Goal: Information Seeking & Learning: Learn about a topic

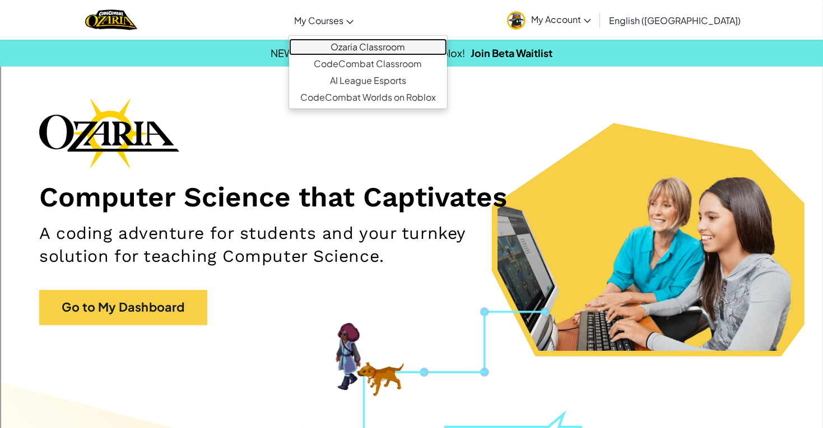
click at [356, 40] on link "Ozaria Classroom" at bounding box center [368, 47] width 158 height 17
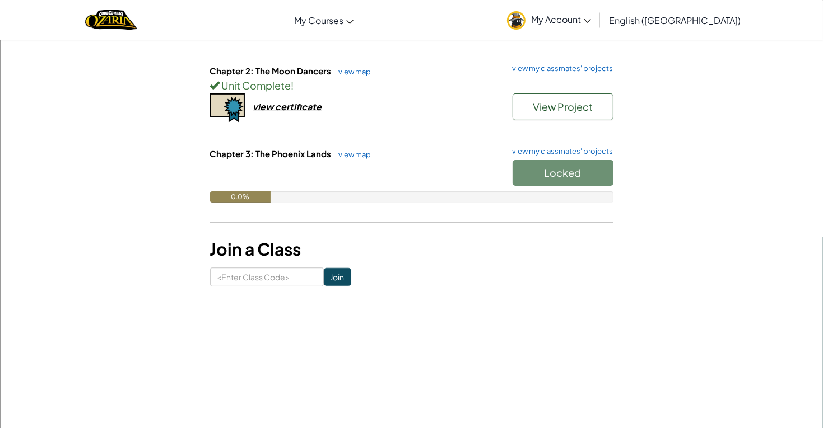
scroll to position [189, 0]
click at [552, 150] on link "view my classmates' projects" at bounding box center [560, 151] width 106 height 7
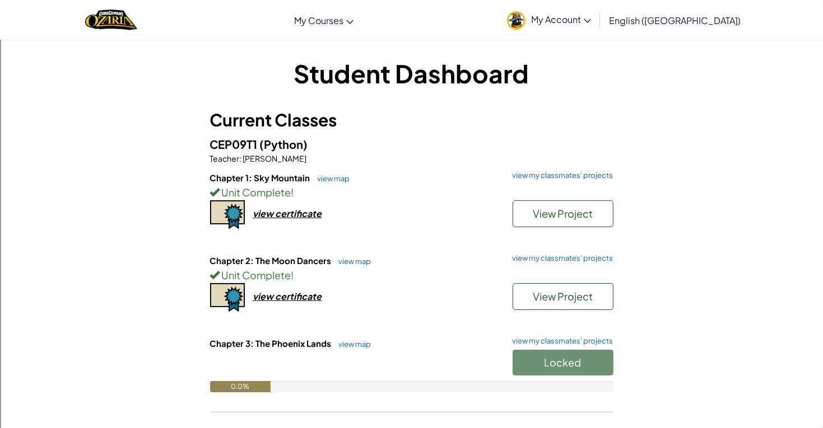
click at [533, 362] on div "Locked" at bounding box center [557, 365] width 112 height 31
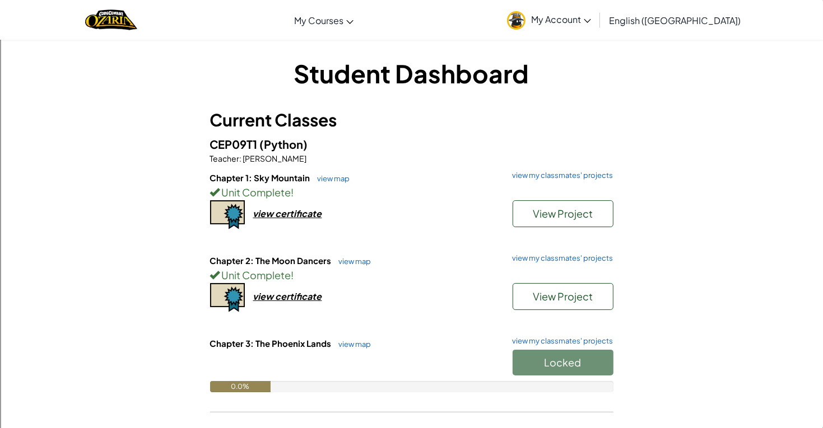
click at [533, 362] on div "Locked" at bounding box center [557, 365] width 112 height 31
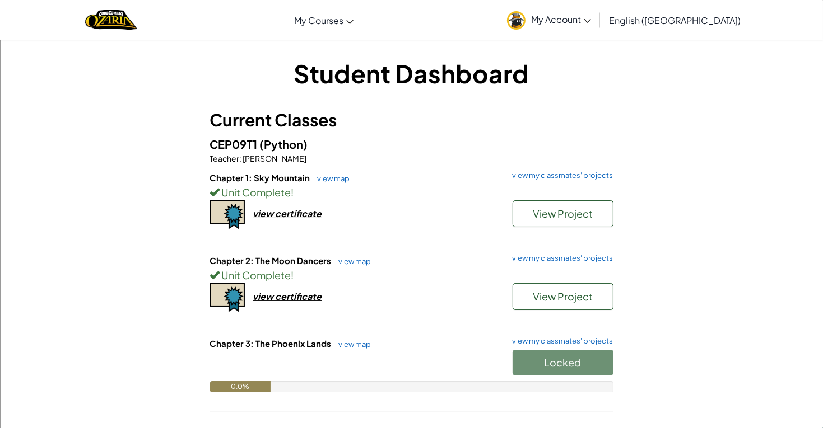
click at [533, 362] on div "Locked" at bounding box center [557, 365] width 112 height 31
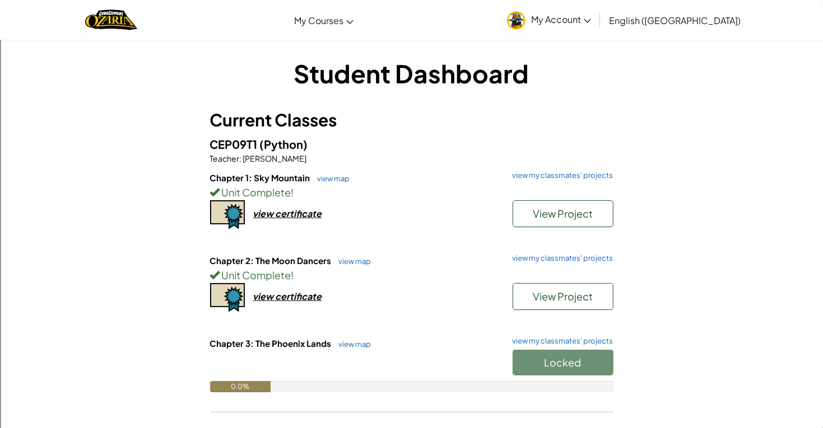
click at [533, 362] on div "Locked" at bounding box center [557, 365] width 112 height 31
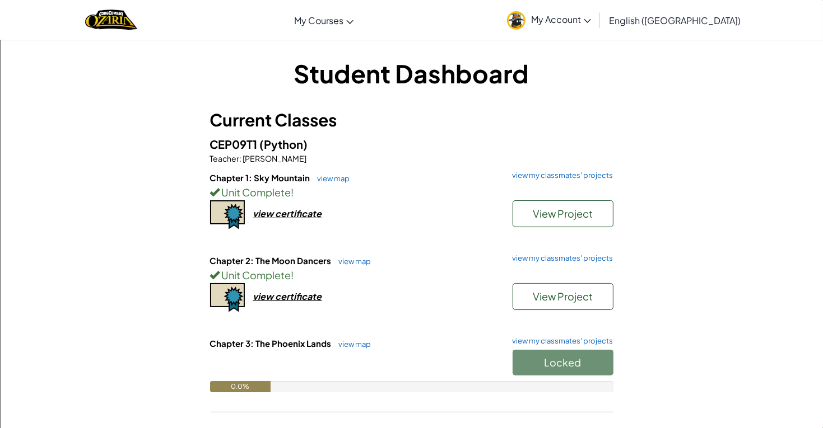
click at [533, 362] on div "Locked" at bounding box center [557, 365] width 112 height 31
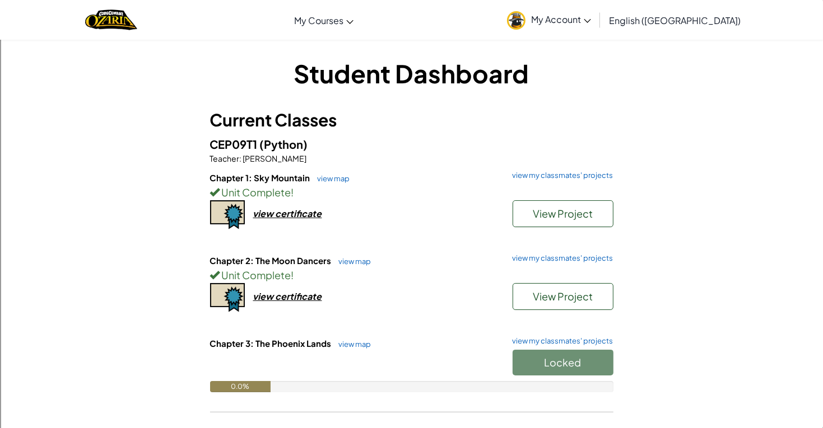
click at [533, 362] on div "Locked" at bounding box center [557, 365] width 112 height 31
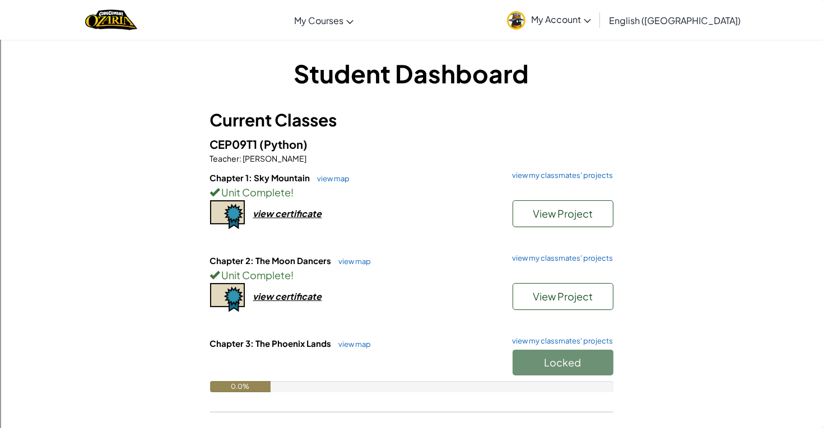
click at [533, 362] on div "Locked" at bounding box center [557, 365] width 112 height 31
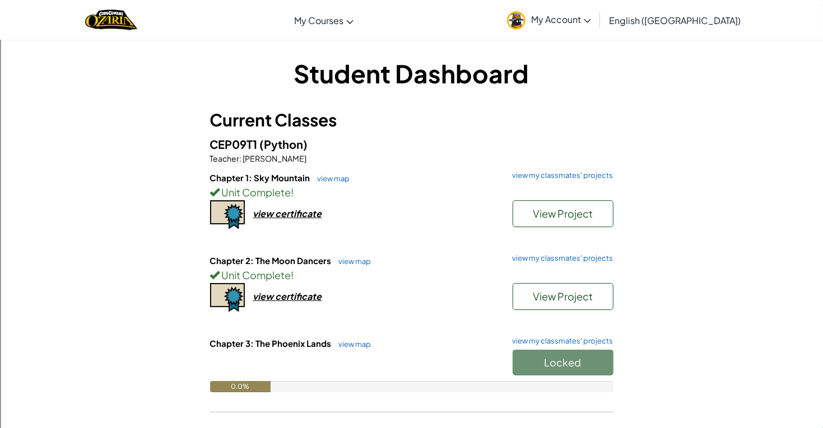
click at [533, 362] on div "Locked" at bounding box center [557, 365] width 112 height 31
click at [561, 365] on div "Locked" at bounding box center [557, 365] width 112 height 31
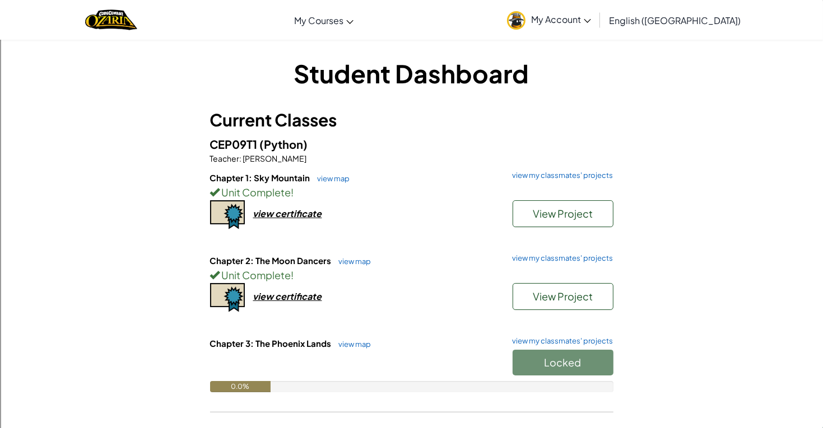
click at [561, 365] on div "Locked" at bounding box center [557, 365] width 112 height 31
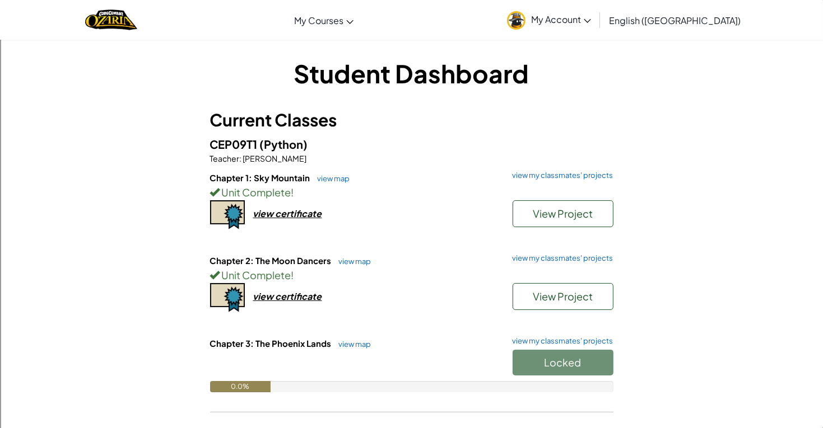
click at [561, 365] on div "Locked" at bounding box center [557, 365] width 112 height 31
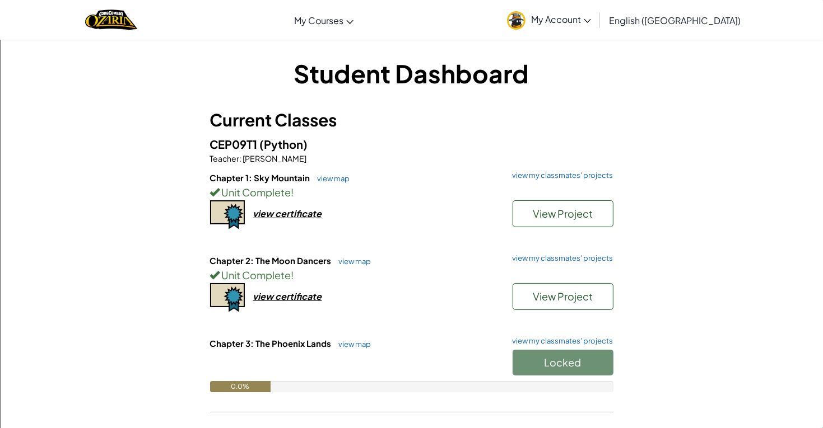
click at [561, 365] on div "Locked" at bounding box center [557, 365] width 112 height 31
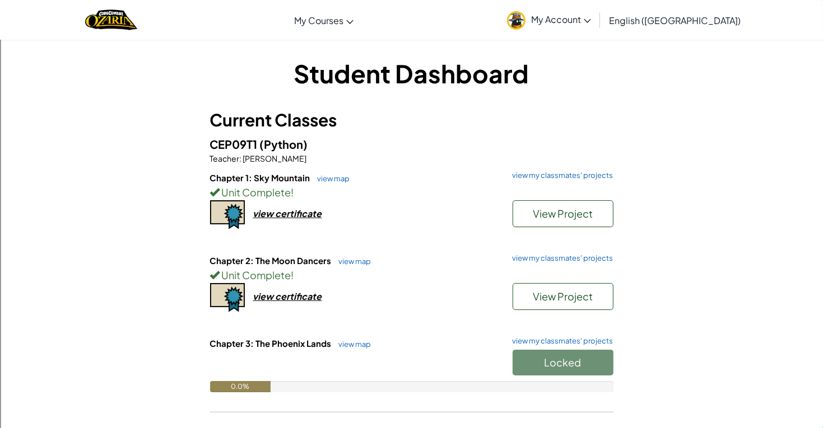
click at [561, 365] on div "Locked" at bounding box center [557, 365] width 112 height 31
click at [558, 365] on div "Locked" at bounding box center [557, 365] width 112 height 31
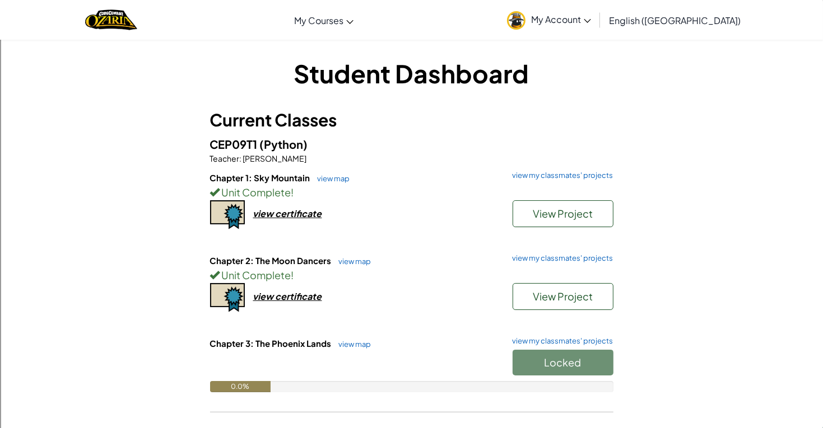
click at [558, 365] on div "Locked" at bounding box center [557, 365] width 112 height 31
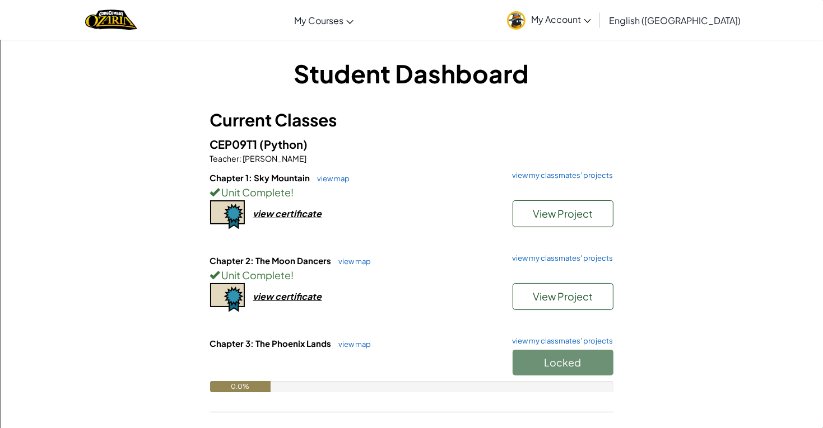
click at [558, 365] on div "Locked" at bounding box center [557, 365] width 112 height 31
click at [559, 365] on div "Locked" at bounding box center [557, 365] width 112 height 31
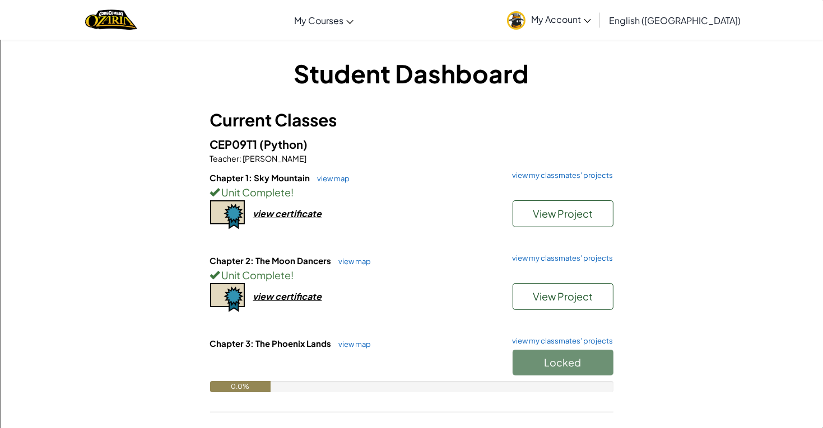
click at [558, 365] on div "Locked" at bounding box center [557, 365] width 112 height 31
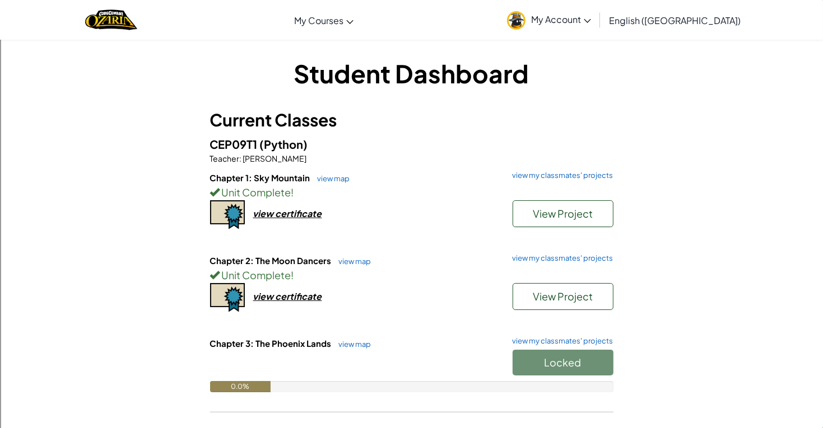
click at [558, 365] on div "Locked" at bounding box center [557, 365] width 112 height 31
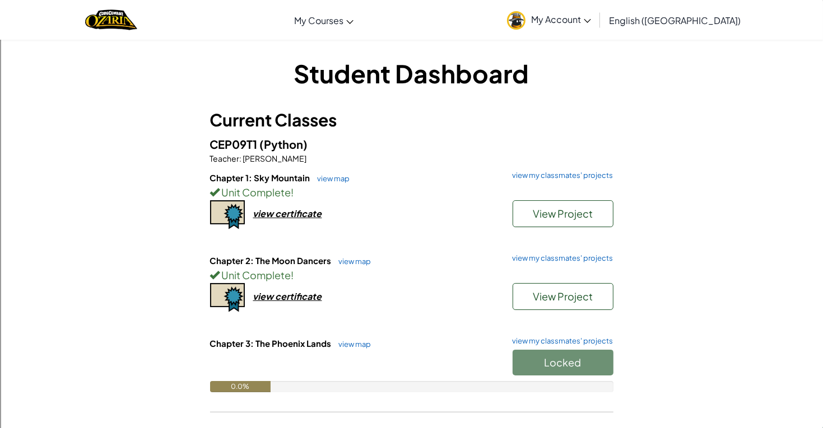
click at [558, 365] on div "Locked" at bounding box center [557, 365] width 112 height 31
click at [563, 367] on div "Locked" at bounding box center [557, 365] width 112 height 31
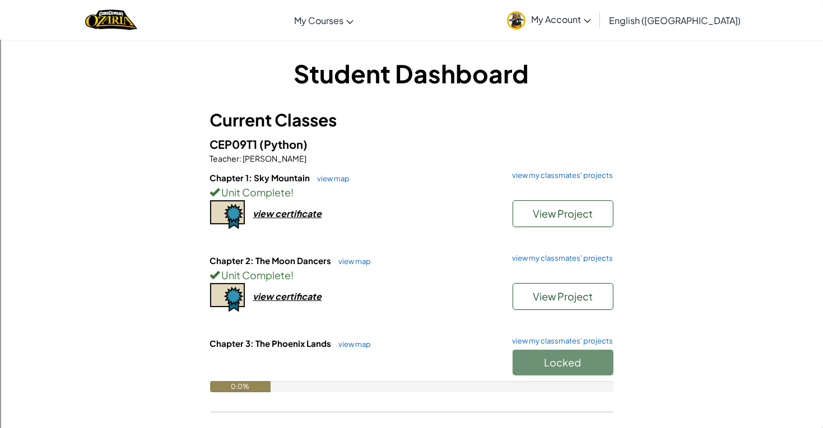
click at [563, 367] on div "Locked" at bounding box center [557, 365] width 112 height 31
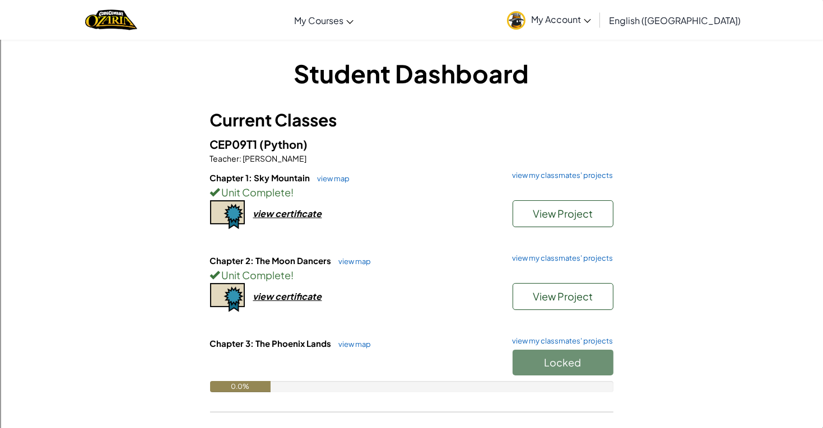
click at [563, 367] on div "Locked" at bounding box center [557, 365] width 112 height 31
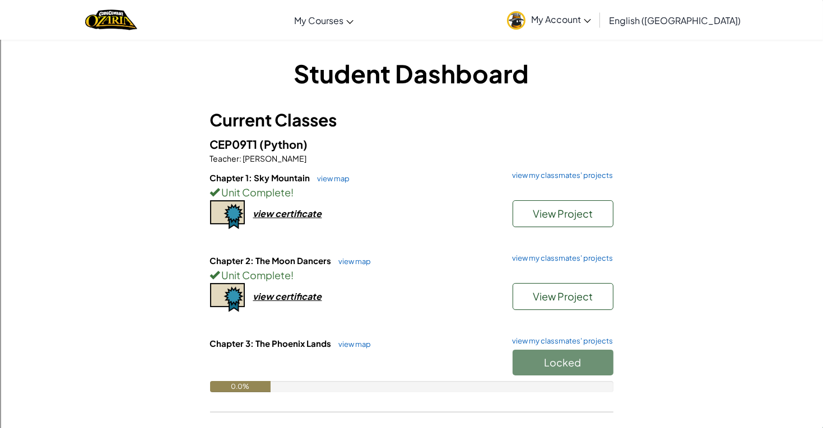
click at [563, 367] on div "Locked" at bounding box center [557, 365] width 112 height 31
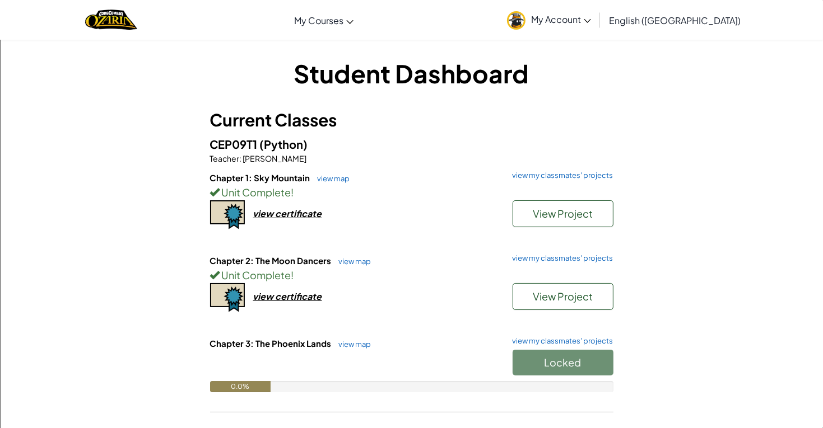
click at [563, 367] on div "Locked" at bounding box center [557, 365] width 112 height 31
click at [267, 214] on div "view certificate" at bounding box center [287, 214] width 69 height 12
click at [358, 341] on link "view map" at bounding box center [352, 344] width 38 height 9
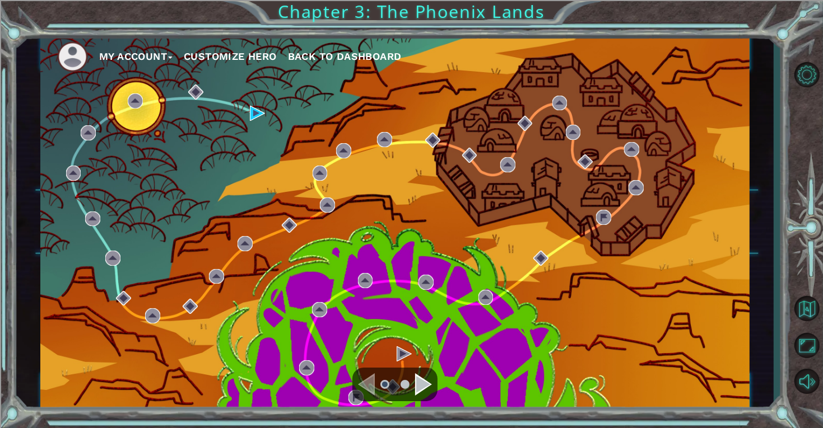
click at [426, 390] on div "Navigate to the next page" at bounding box center [423, 385] width 17 height 22
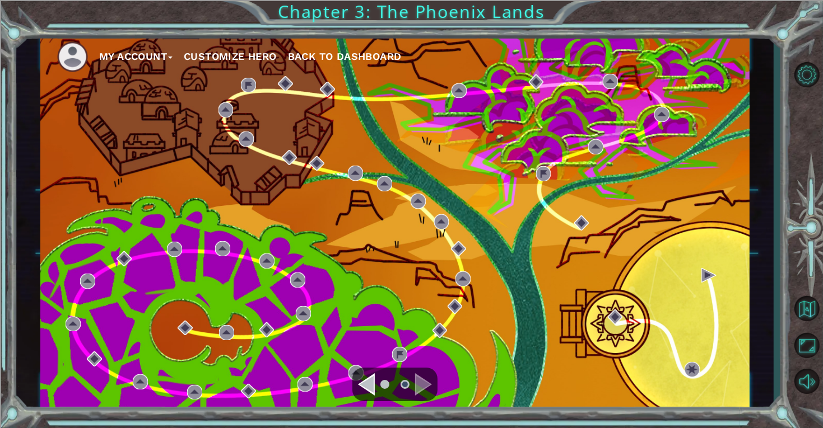
click at [367, 381] on div "Navigate to the previous page" at bounding box center [366, 385] width 17 height 22
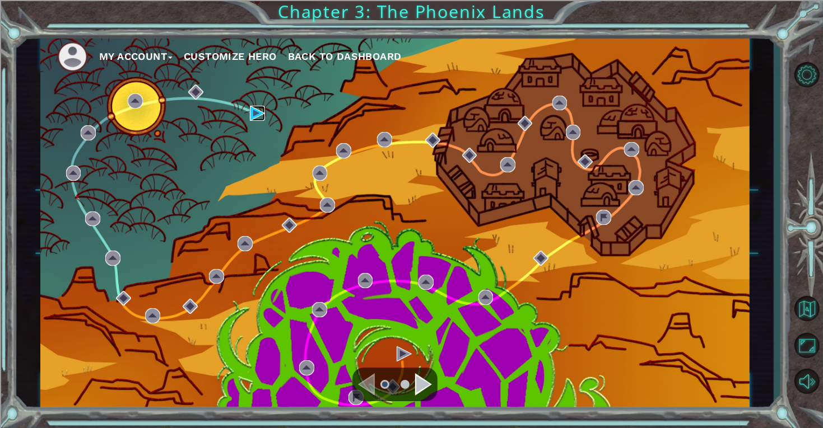
click at [251, 112] on img at bounding box center [257, 113] width 15 height 15
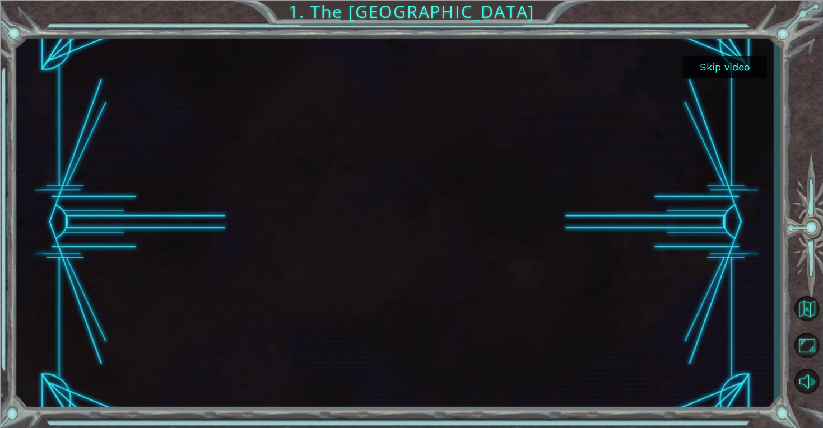
click at [738, 71] on button "Skip video" at bounding box center [725, 67] width 84 height 22
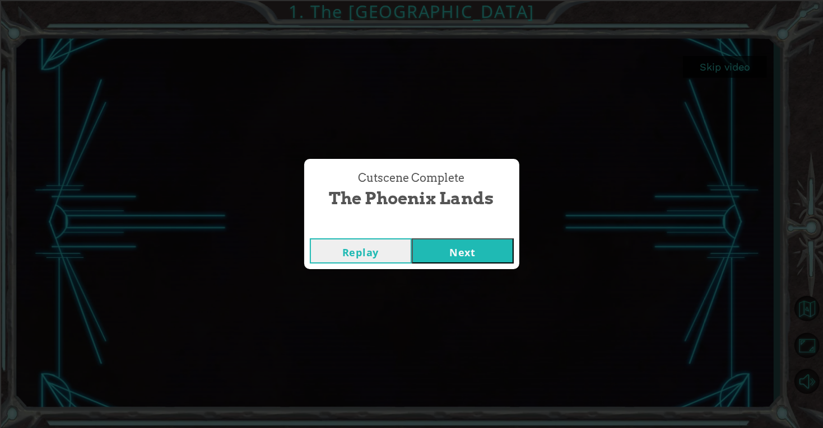
click at [430, 249] on button "Next" at bounding box center [463, 251] width 102 height 25
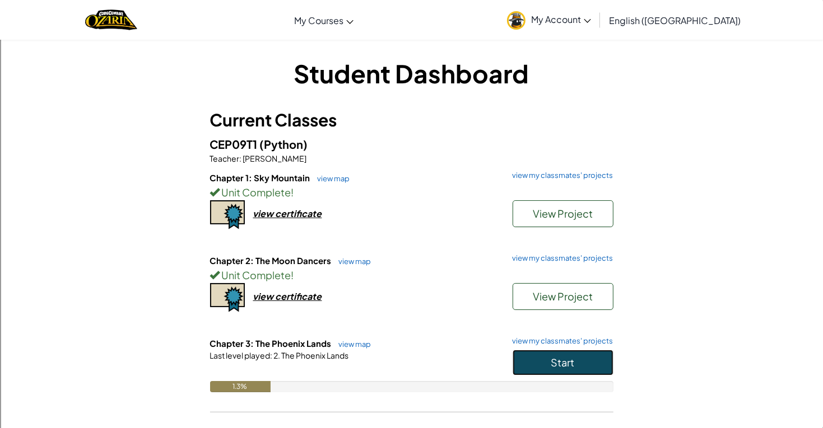
click at [572, 371] on button "Start" at bounding box center [563, 363] width 101 height 26
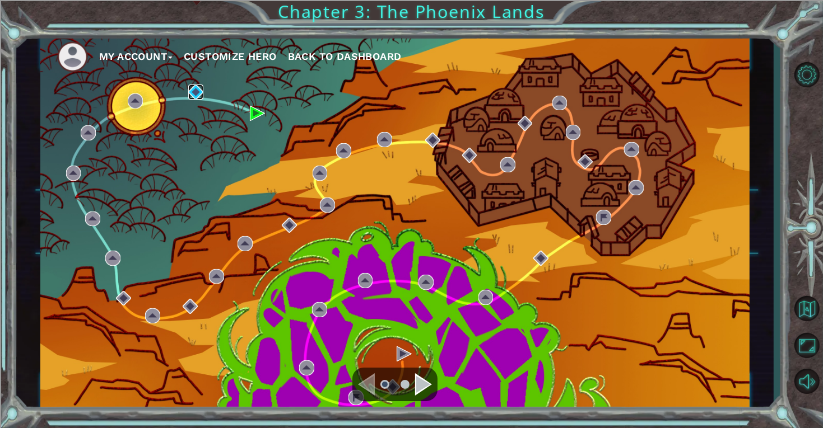
click at [188, 92] on img at bounding box center [195, 92] width 15 height 15
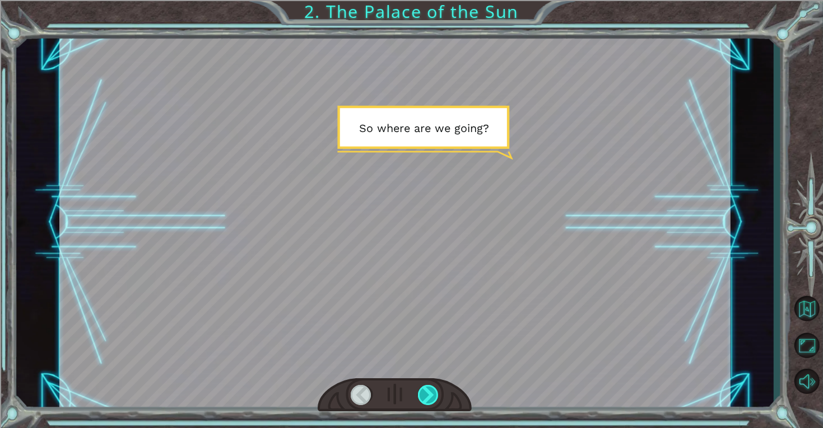
click at [421, 399] on div at bounding box center [428, 395] width 21 height 20
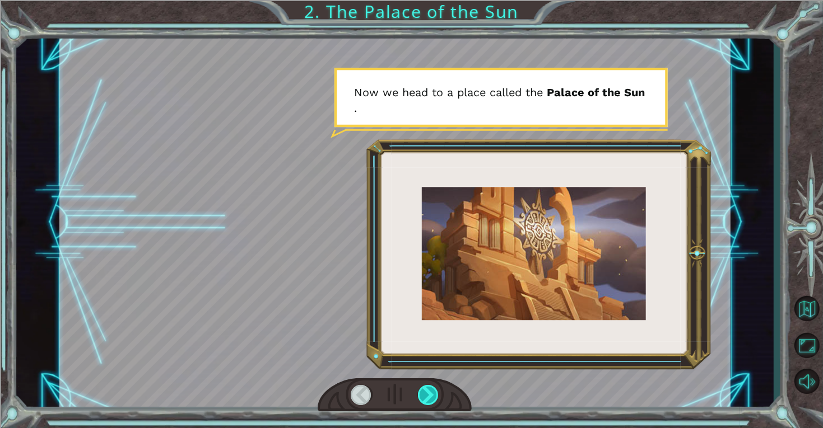
click at [421, 399] on div at bounding box center [428, 395] width 21 height 20
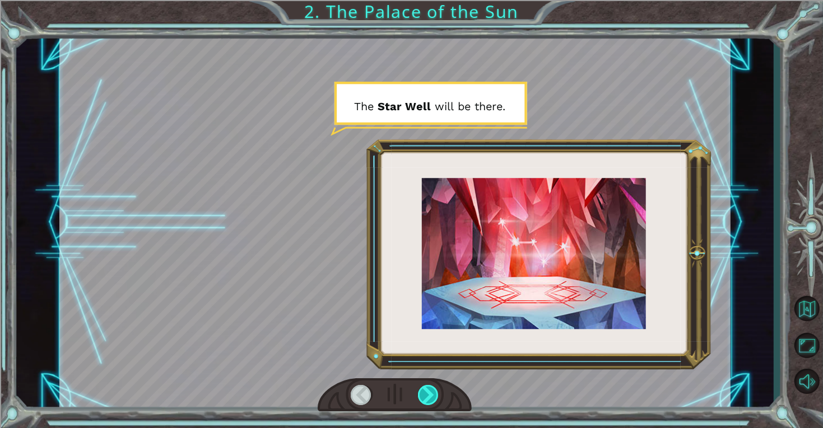
click at [421, 399] on div at bounding box center [428, 395] width 21 height 20
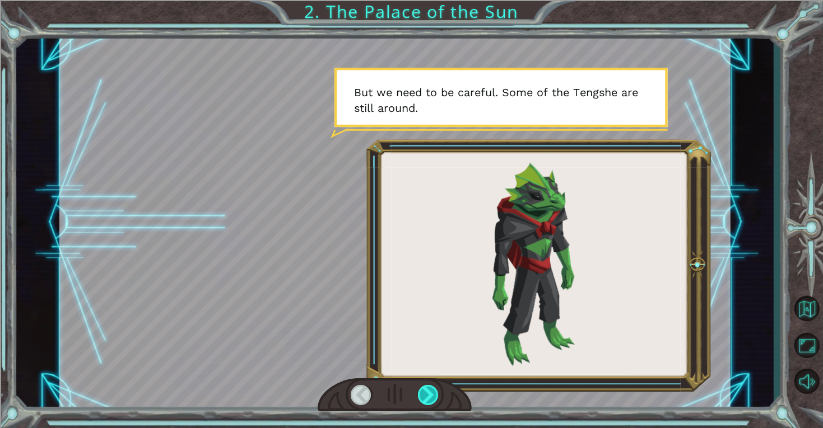
click at [421, 399] on div at bounding box center [428, 395] width 21 height 20
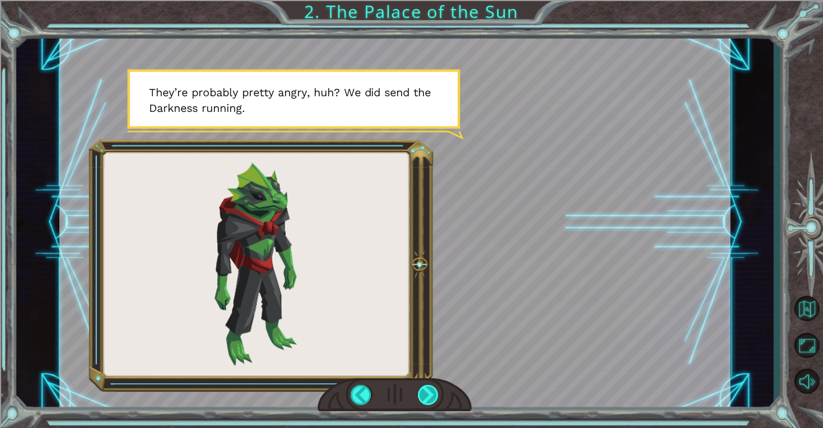
click at [421, 399] on div at bounding box center [428, 395] width 21 height 20
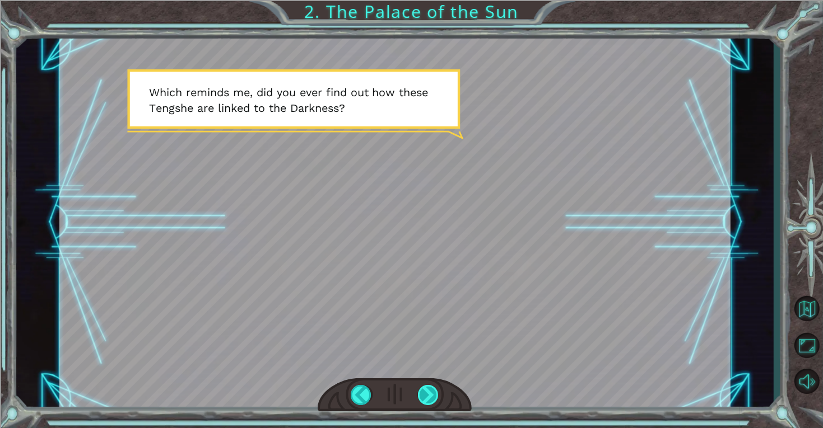
click at [421, 399] on div at bounding box center [428, 395] width 21 height 20
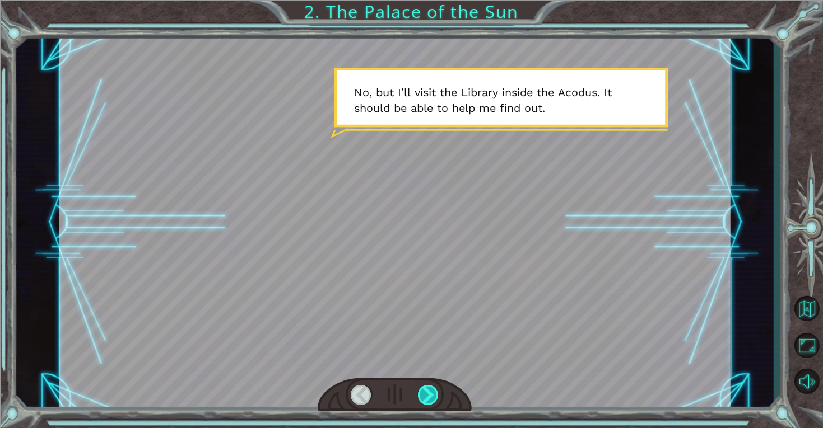
click at [421, 399] on div at bounding box center [428, 395] width 21 height 20
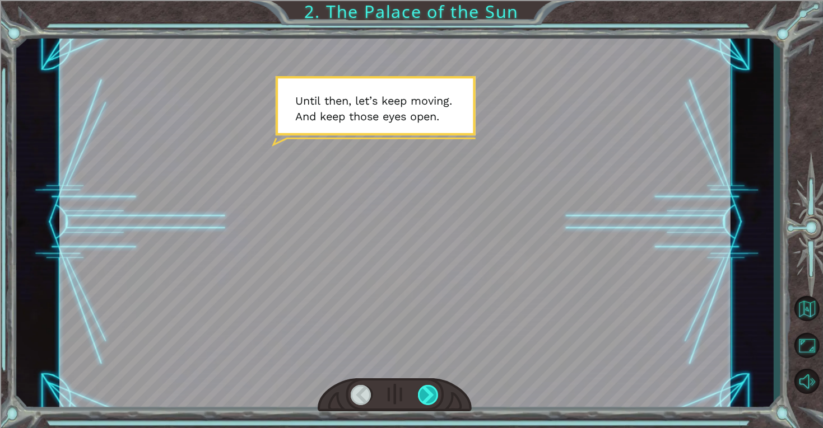
click at [421, 399] on div at bounding box center [428, 395] width 21 height 20
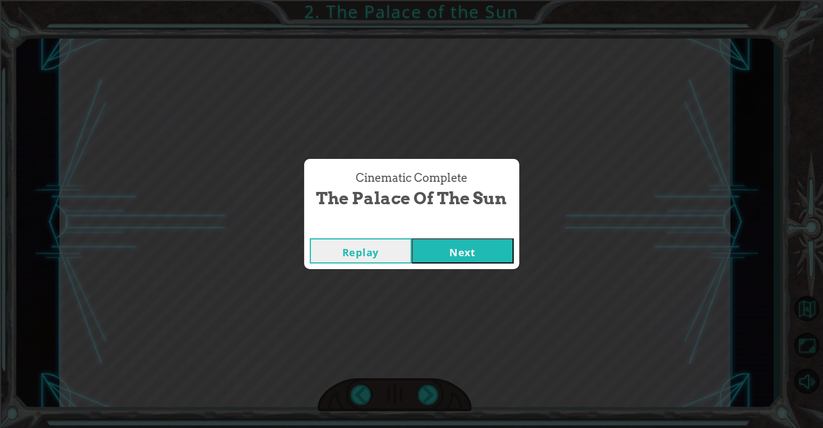
click at [463, 245] on button "Next" at bounding box center [463, 251] width 102 height 25
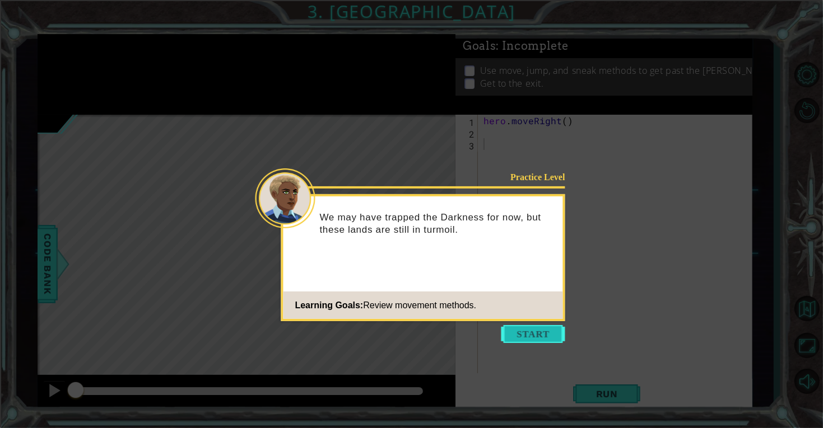
click at [546, 333] on button "Start" at bounding box center [533, 334] width 64 height 18
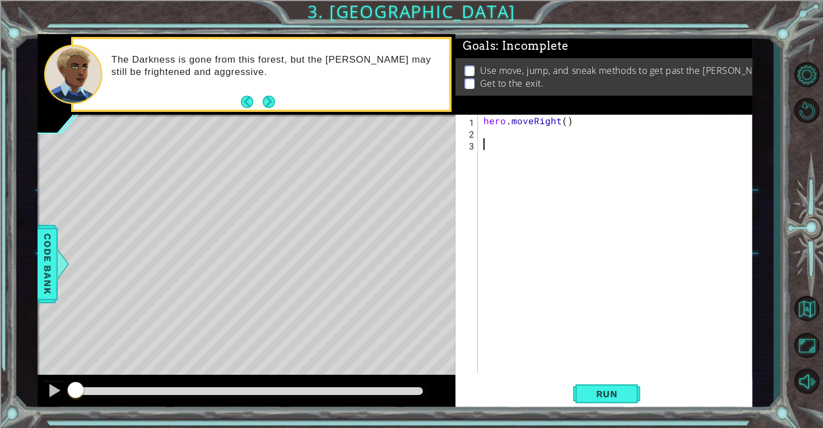
click at [516, 203] on div "hero . moveRight ( )" at bounding box center [618, 256] width 274 height 282
click at [497, 133] on div "hero . moveRight ( )" at bounding box center [618, 256] width 274 height 282
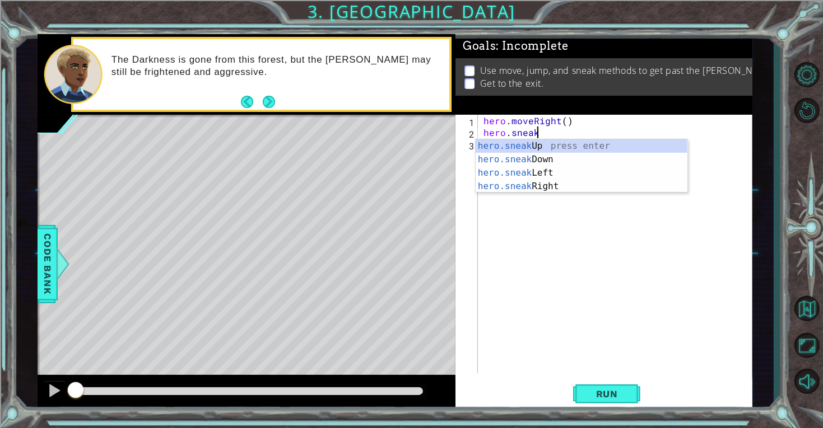
scroll to position [0, 2]
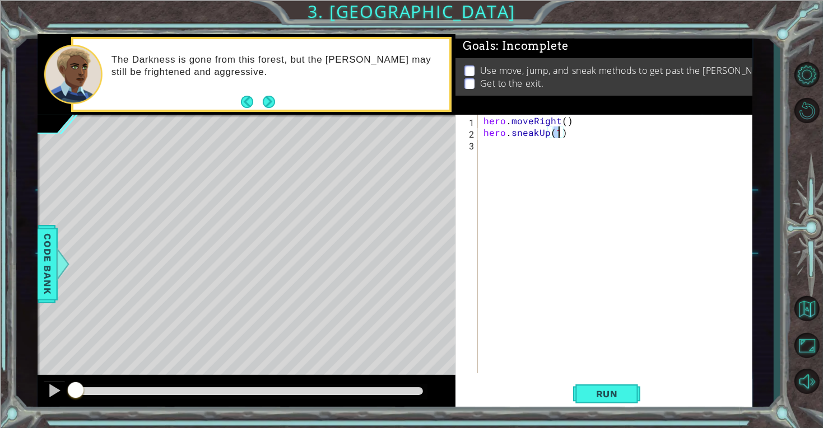
type textarea "hero.sneakUp(5)"
click at [563, 142] on div "hero . moveRight ( ) hero . sneakUp ( 5 )" at bounding box center [618, 256] width 274 height 282
click at [590, 402] on button "Run" at bounding box center [606, 394] width 67 height 30
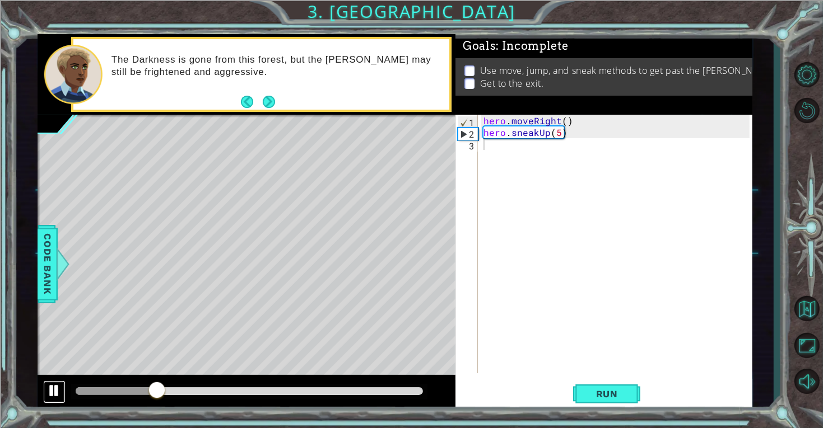
click at [50, 386] on div at bounding box center [54, 391] width 15 height 15
click at [52, 385] on div at bounding box center [54, 391] width 15 height 15
click at [45, 395] on button at bounding box center [54, 392] width 22 height 23
click at [46, 395] on button at bounding box center [54, 392] width 22 height 23
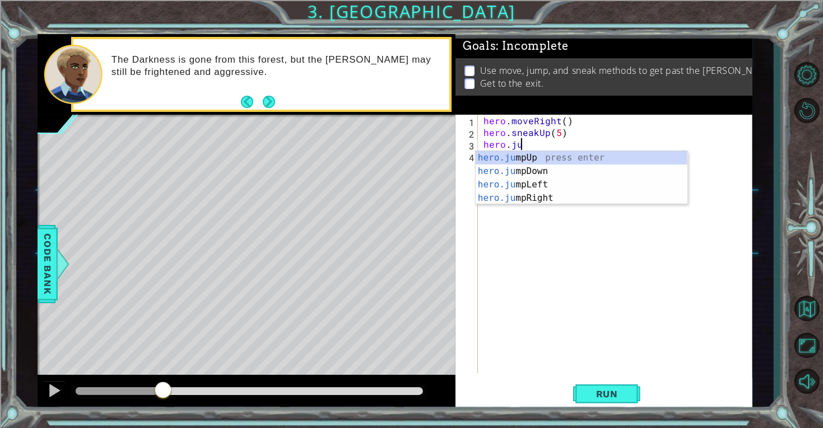
scroll to position [0, 2]
type textarea "hero.jum"
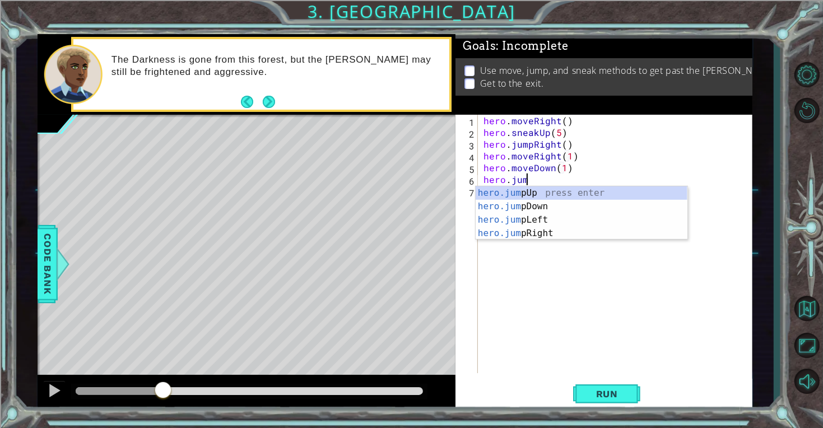
scroll to position [0, 7]
type textarea "hero.moveDown(1)hero.jumpr"
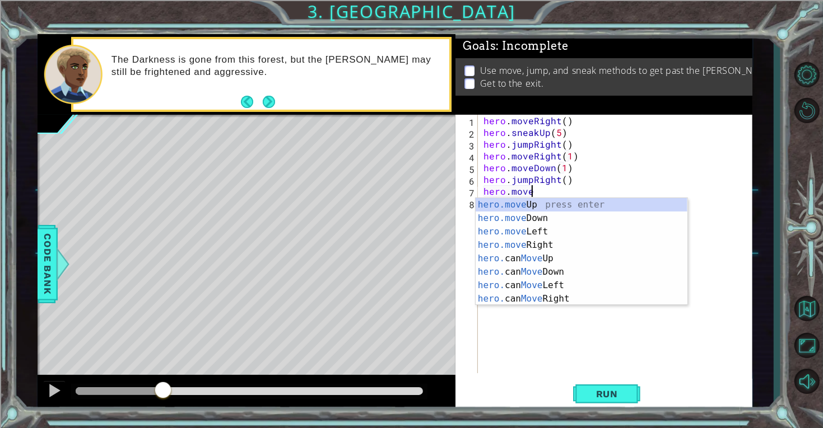
scroll to position [0, 2]
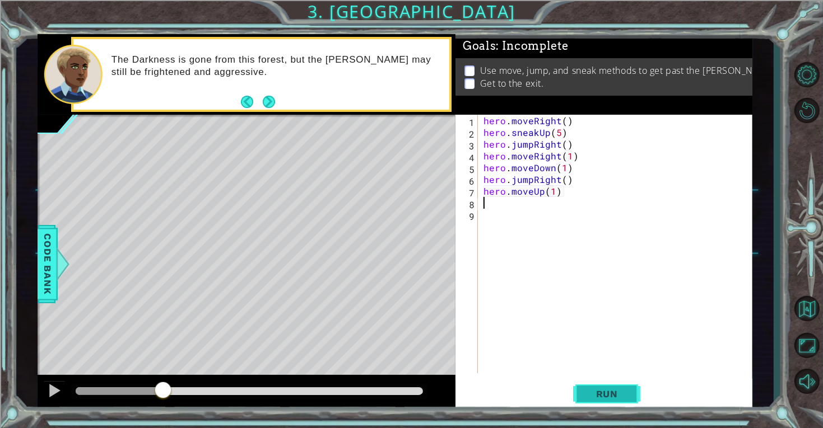
type textarea "hero.moveUp(1)"
click at [595, 393] on span "Run" at bounding box center [607, 394] width 44 height 11
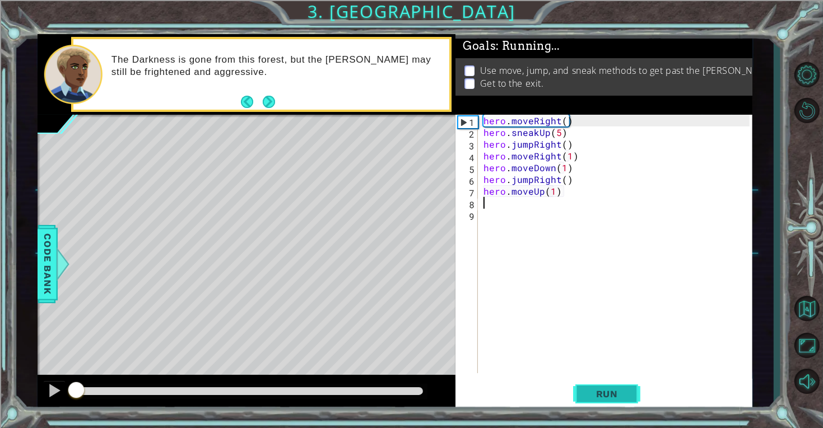
scroll to position [0, 0]
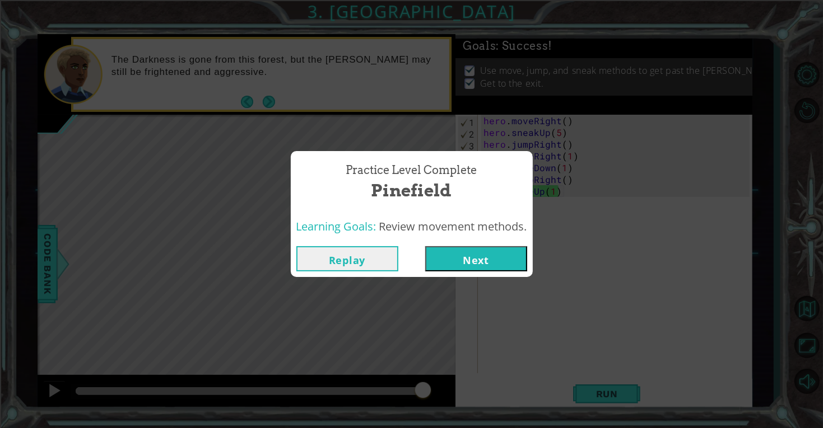
click at [482, 263] on button "Next" at bounding box center [476, 258] width 102 height 25
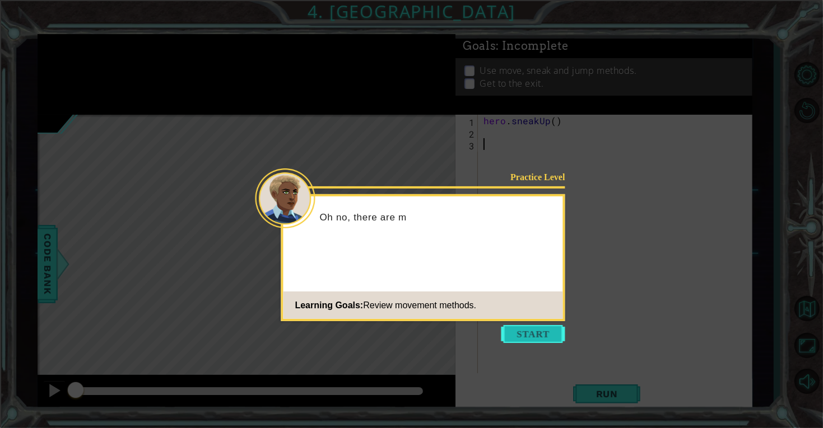
click at [546, 334] on button "Start" at bounding box center [533, 334] width 64 height 18
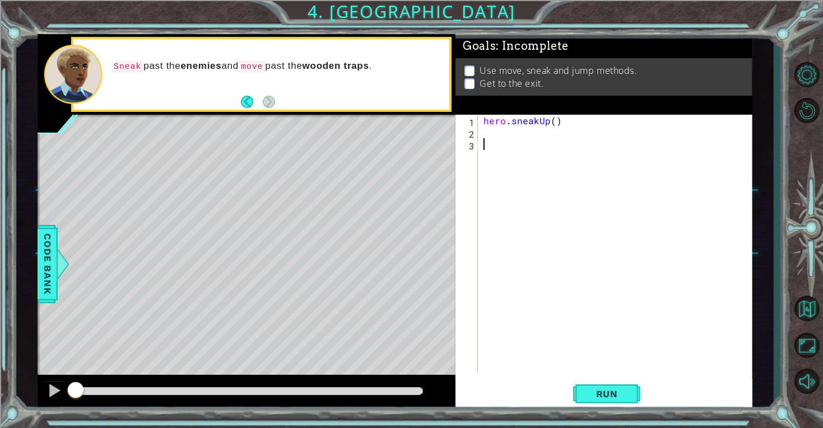
click at [506, 131] on div "hero . sneakUp ( )" at bounding box center [618, 256] width 274 height 282
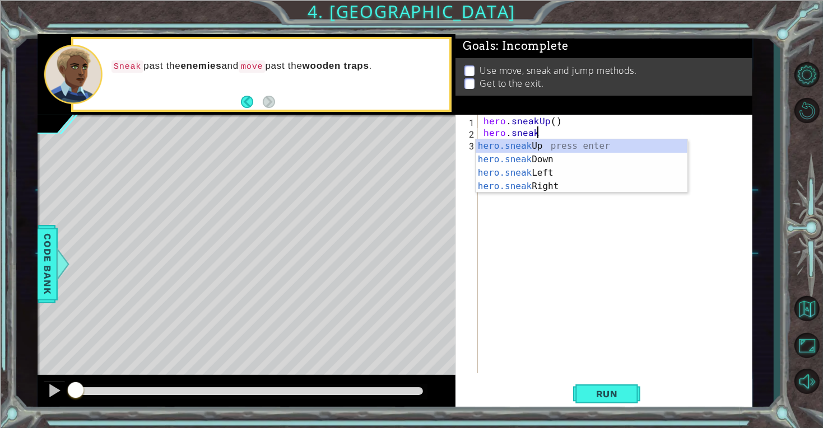
scroll to position [0, 2]
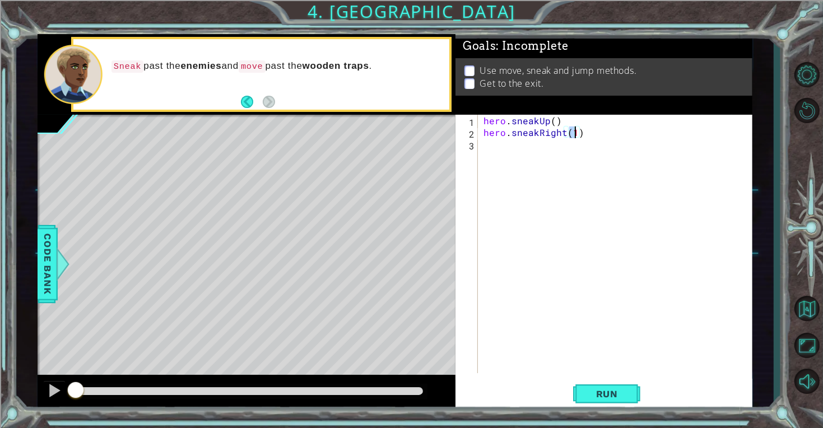
type textarea "hero.sneakRight(2)"
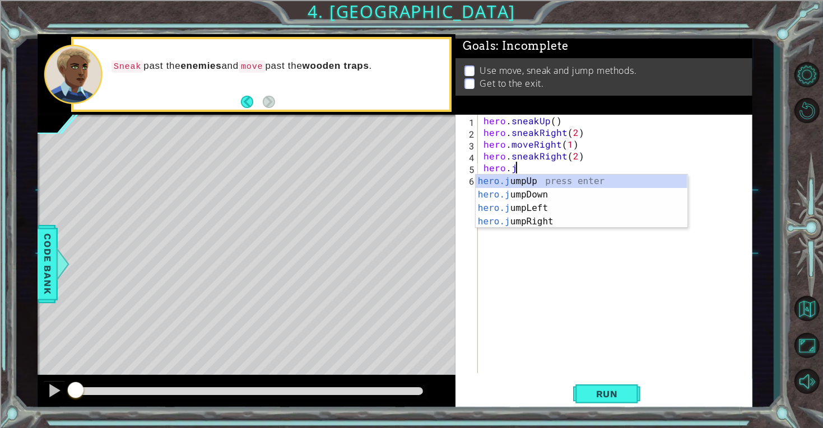
scroll to position [0, 2]
type textarea "hero.jumpu"
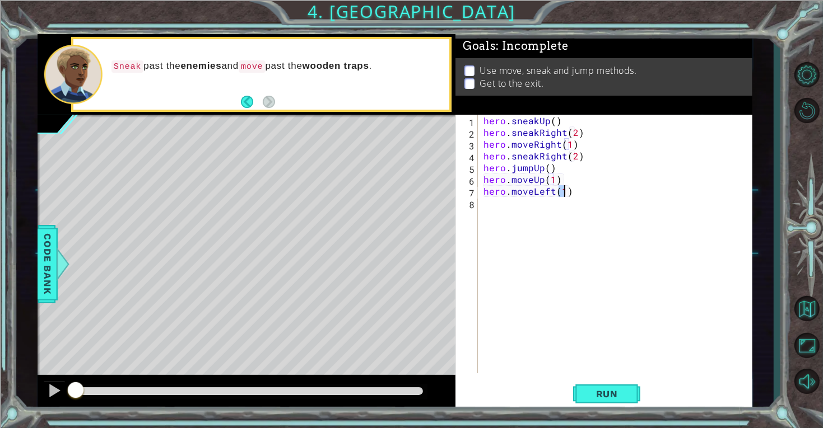
scroll to position [0, 4]
click at [562, 193] on div "hero . sneakUp ( ) hero . sneakRight ( 2 ) hero . moveRight ( 1 ) hero . sneakR…" at bounding box center [618, 256] width 274 height 282
type textarea "hero.moveLeft(3)"
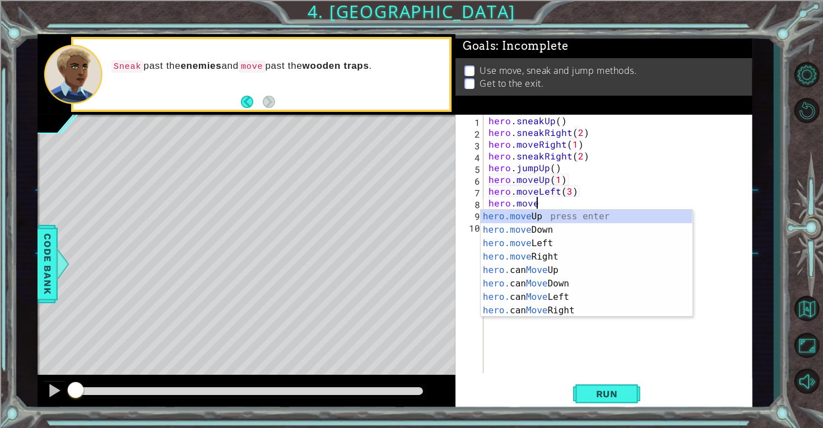
scroll to position [0, 2]
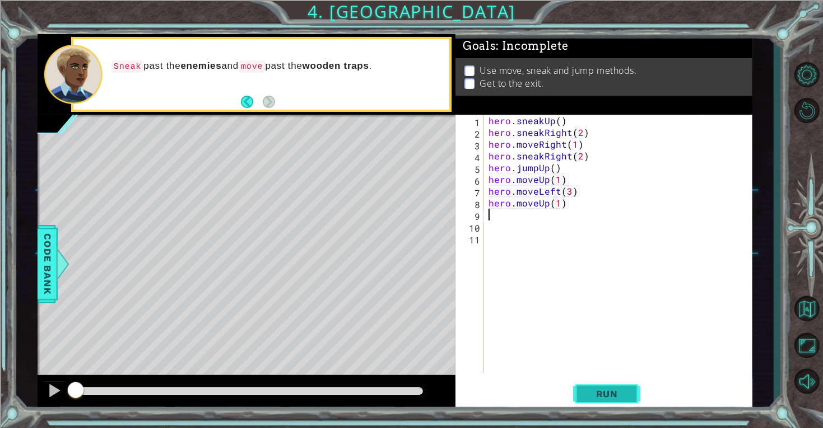
type textarea "hero.moveUp(1)"
click at [610, 392] on span "Run" at bounding box center [607, 394] width 44 height 11
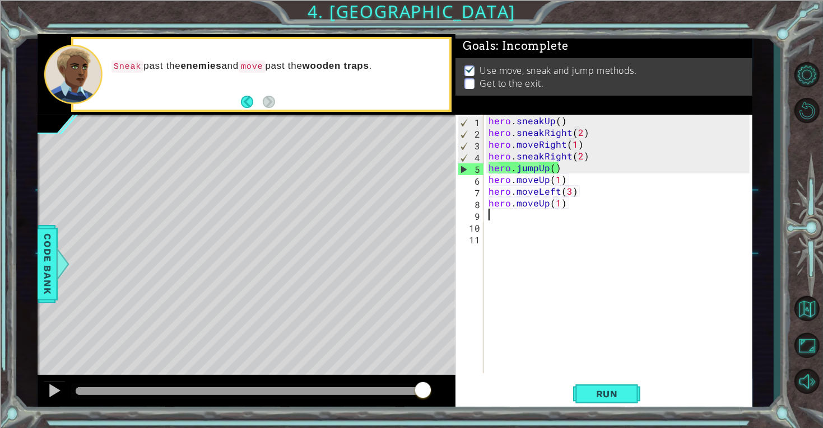
click at [580, 161] on div "hero . sneakUp ( ) hero . sneakRight ( 2 ) hero . moveRight ( 1 ) hero . sneakR…" at bounding box center [620, 256] width 269 height 282
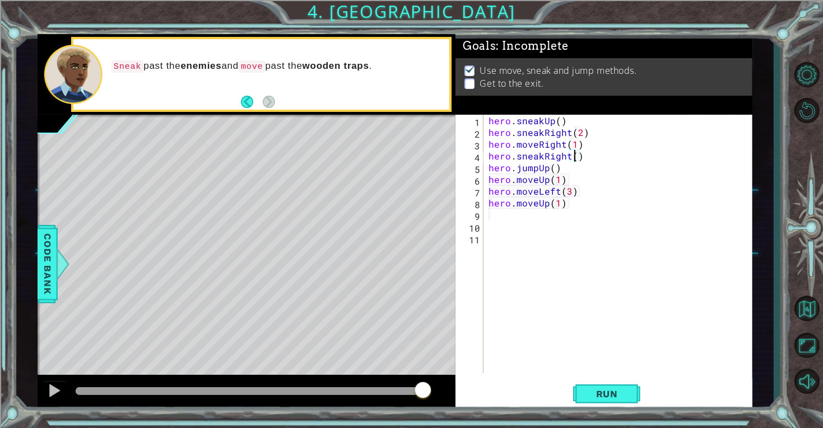
scroll to position [0, 4]
type textarea "hero.sneakRight(3)"
click at [609, 406] on button "Run" at bounding box center [606, 394] width 67 height 30
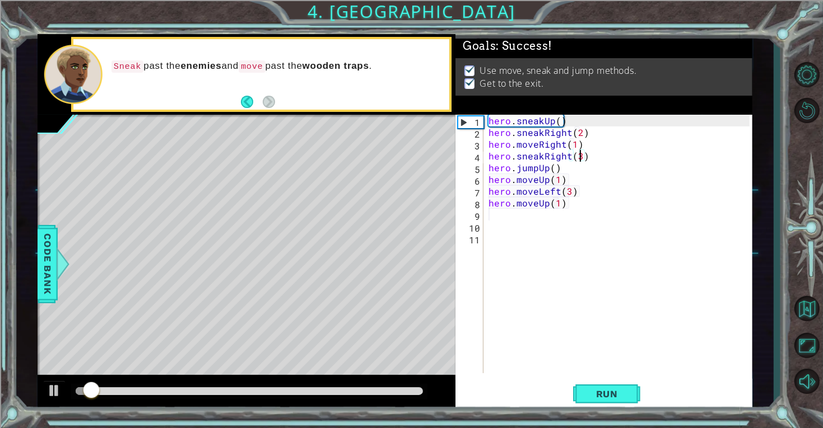
click at [422, 390] on div at bounding box center [249, 392] width 347 height 8
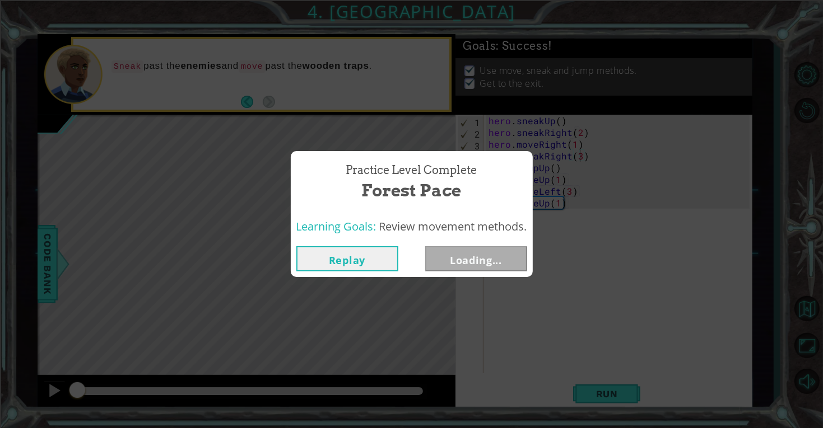
click at [338, 268] on button "Replay" at bounding box center [347, 258] width 102 height 25
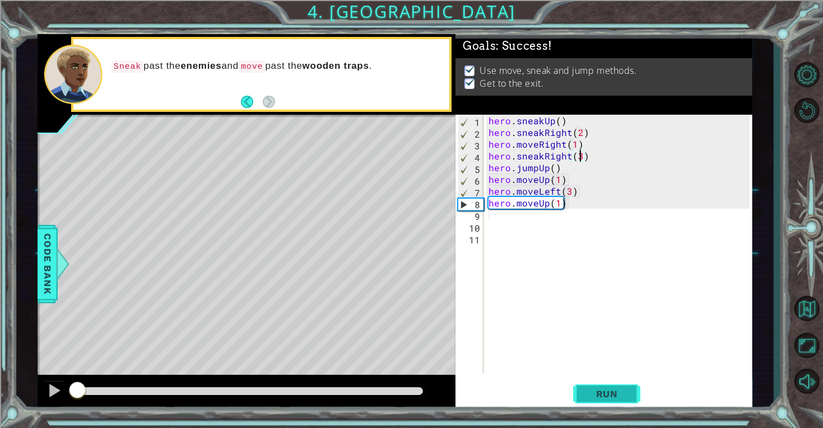
click at [620, 406] on button "Run" at bounding box center [606, 394] width 67 height 30
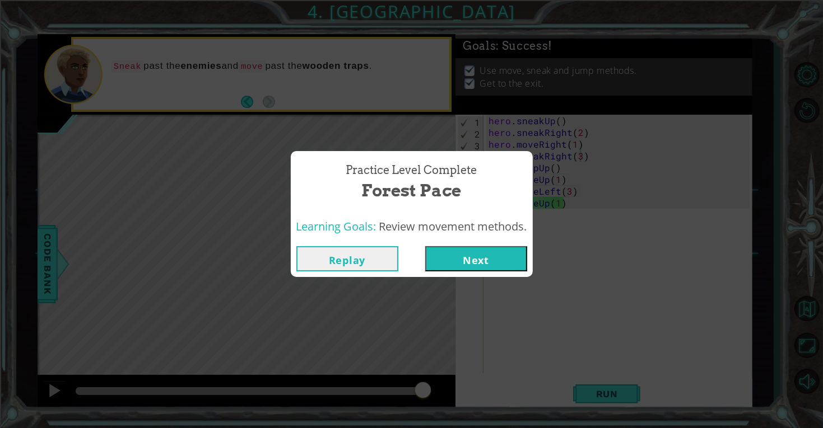
click at [526, 257] on button "Next" at bounding box center [476, 258] width 102 height 25
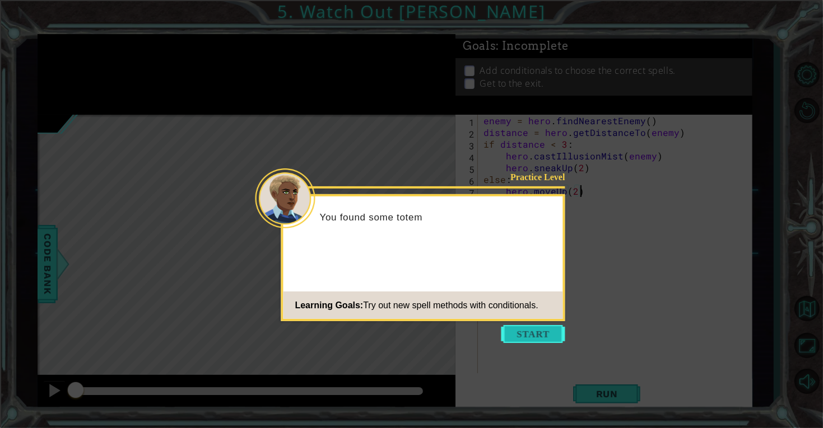
click at [541, 331] on button "Start" at bounding box center [533, 334] width 64 height 18
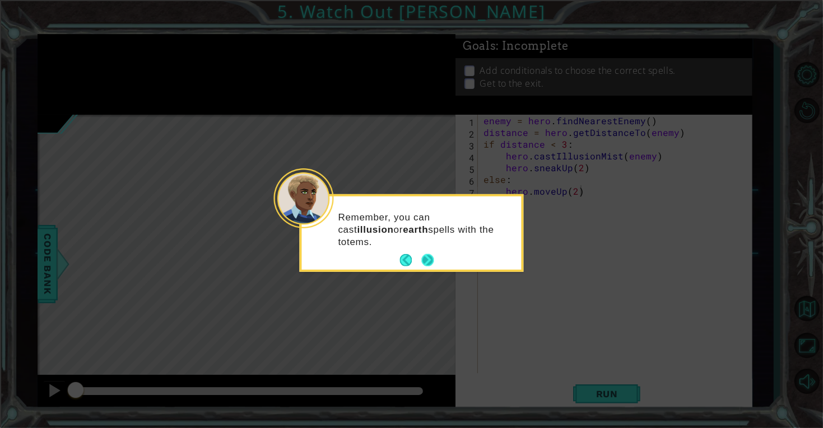
click at [427, 260] on button "Next" at bounding box center [427, 260] width 12 height 12
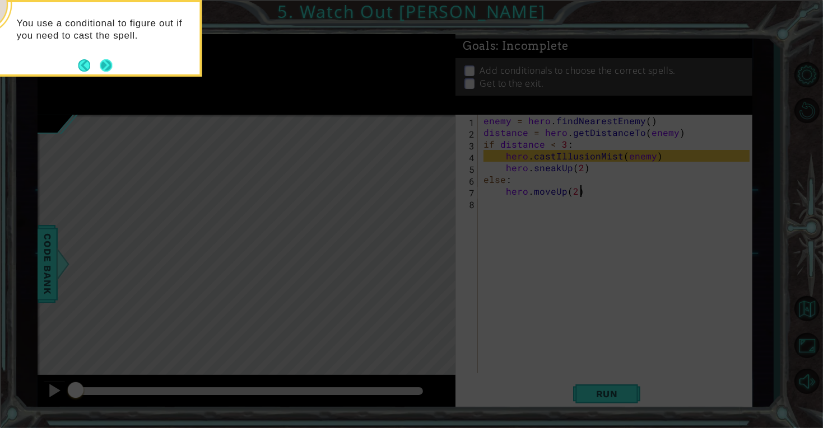
click at [110, 66] on button "Next" at bounding box center [106, 65] width 12 height 12
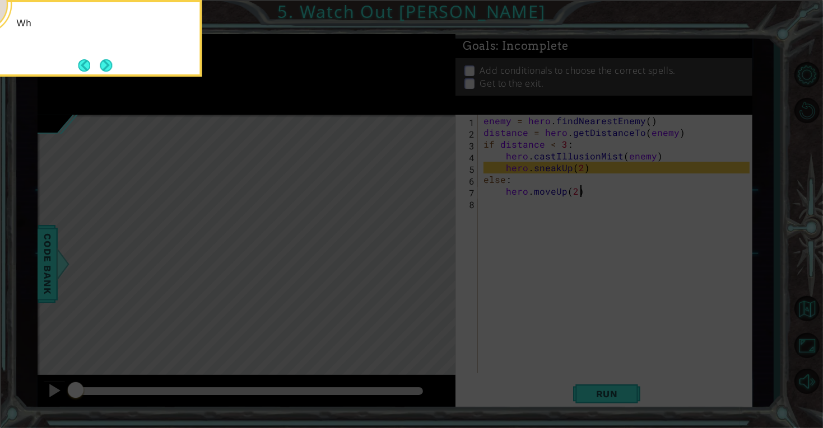
click at [110, 66] on button "Next" at bounding box center [106, 65] width 12 height 12
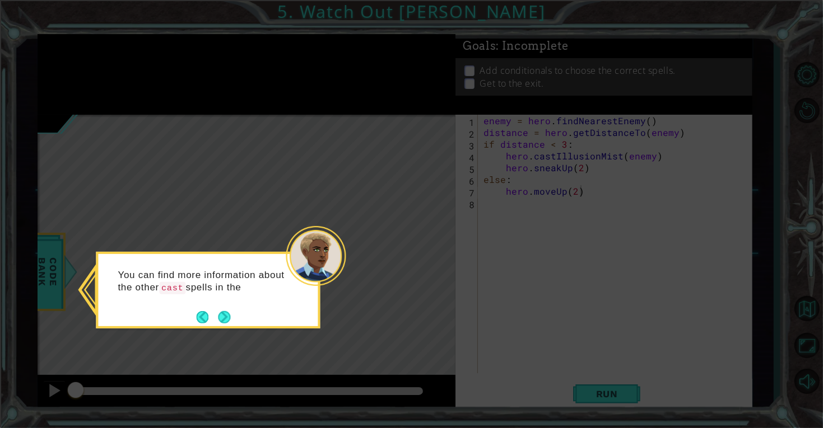
click at [226, 327] on div "You can find more information about the other cast spells in the" at bounding box center [208, 290] width 224 height 77
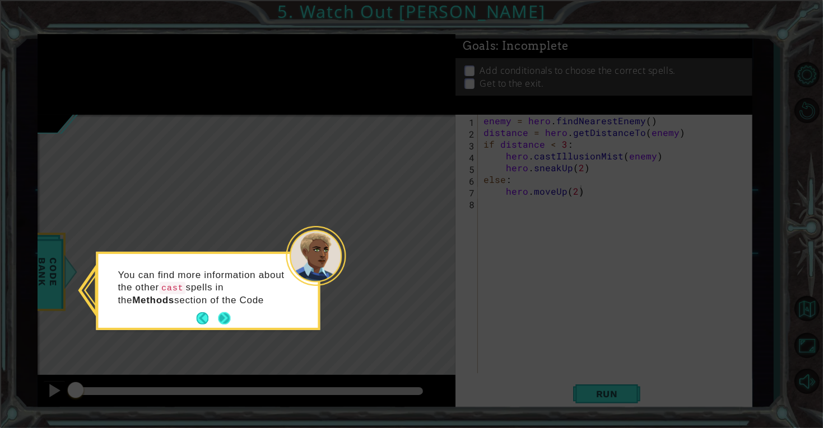
click at [224, 316] on button "Next" at bounding box center [224, 319] width 12 height 12
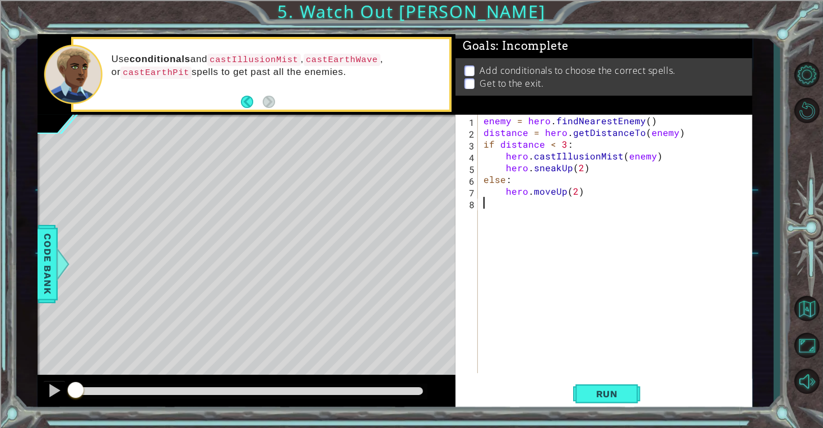
click at [520, 223] on div "enemy = hero . findNearestEnemy ( ) distance = hero . getDistanceTo ( enemy ) i…" at bounding box center [618, 256] width 274 height 282
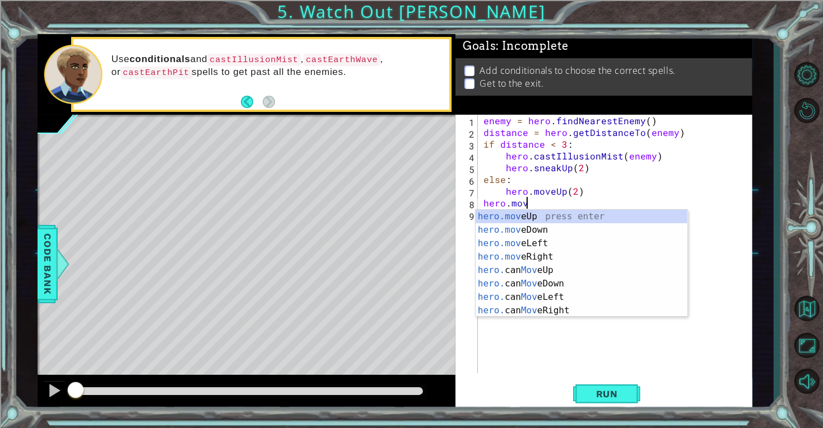
scroll to position [0, 2]
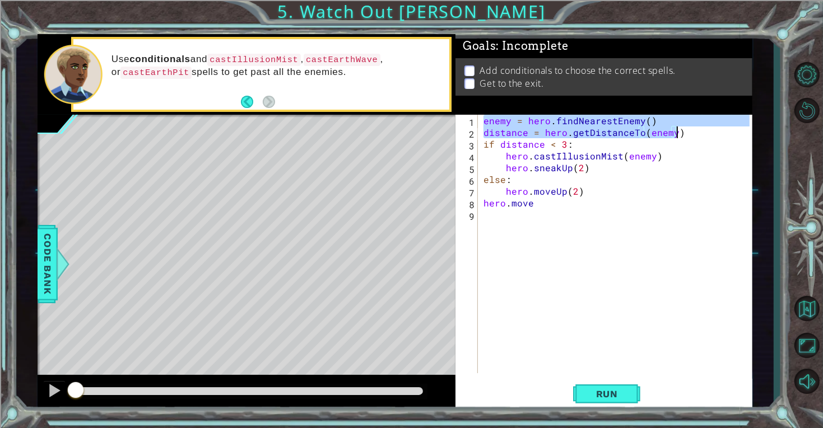
drag, startPoint x: 484, startPoint y: 119, endPoint x: 692, endPoint y: 132, distance: 208.2
click at [692, 132] on div "enemy = hero . findNearestEnemy ( ) distance = hero . getDistanceTo ( enemy ) i…" at bounding box center [618, 256] width 274 height 282
click at [544, 199] on div "enemy = hero . findNearestEnemy ( ) distance = hero . getDistanceTo ( enemy ) i…" at bounding box center [618, 256] width 274 height 282
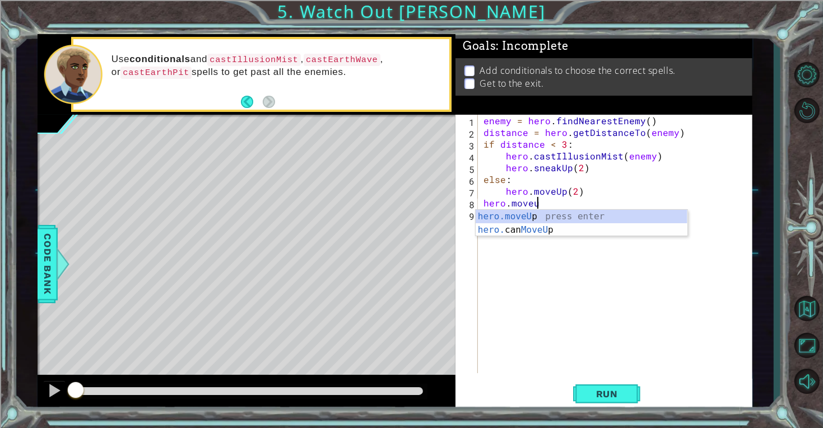
scroll to position [0, 2]
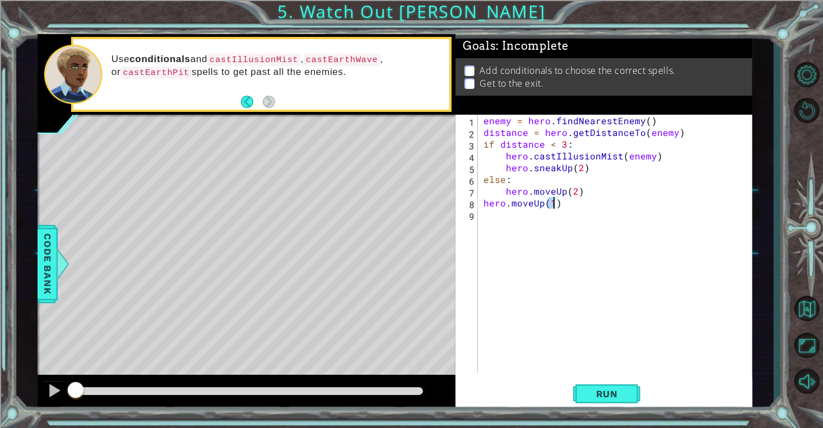
type textarea "hero.moveUp(3)"
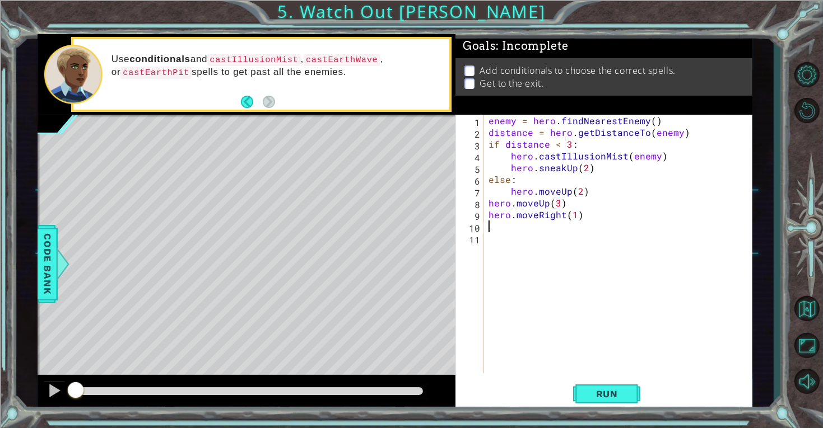
paste textarea "distance = hero.getDistanceTo(enemy"
type textarea "distance = hero.getDistanceTo(enemy)"
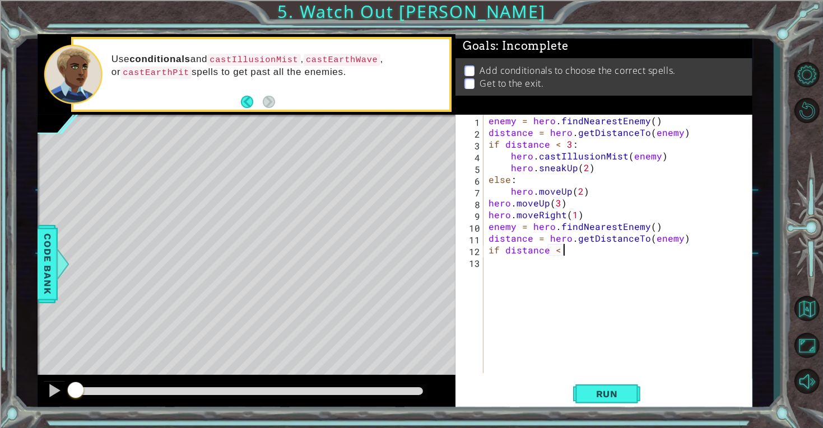
scroll to position [0, 4]
type textarea "if distance < 3:"
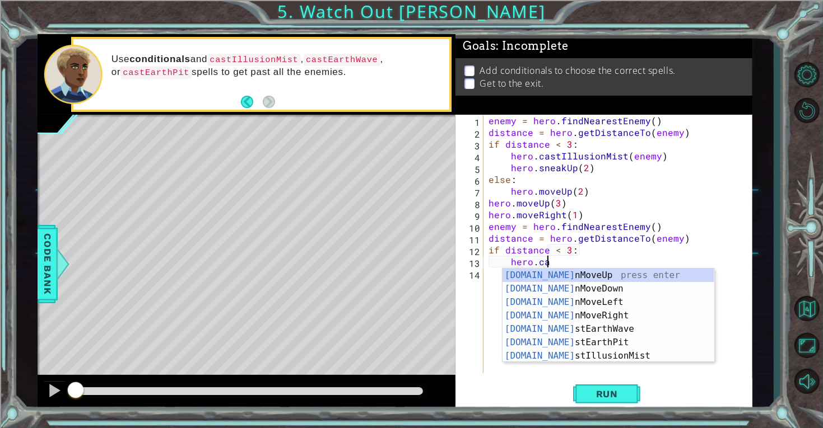
scroll to position [0, 3]
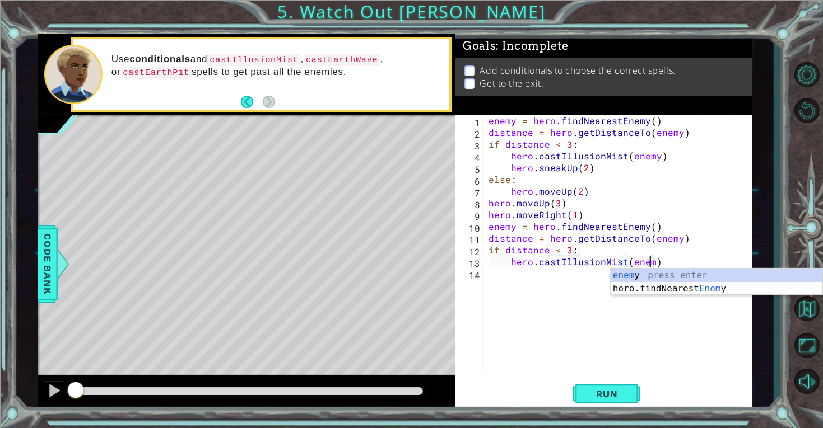
type textarea "hero.castIllusionMist(enemy)"
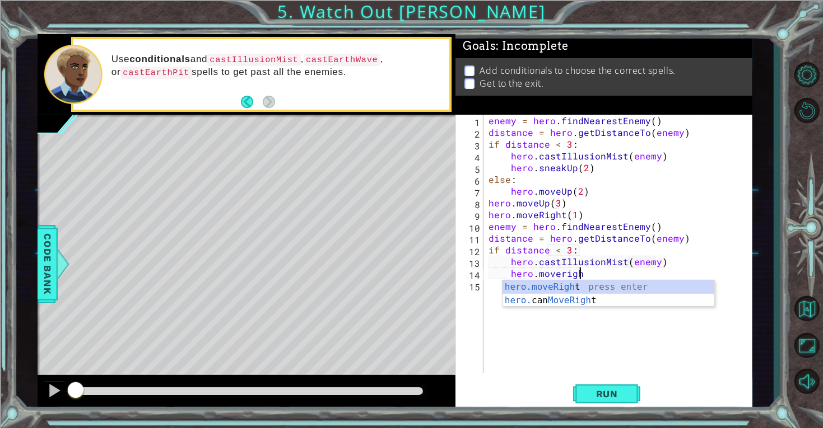
scroll to position [0, 5]
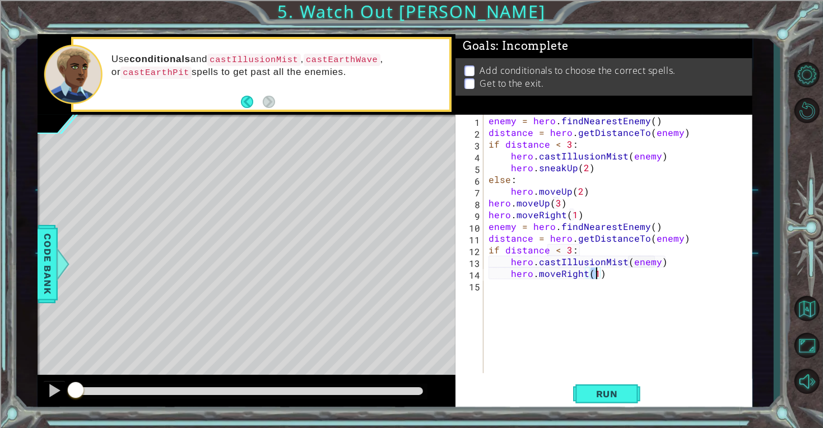
type textarea "hero.moveRight(2)"
type textarea "else:"
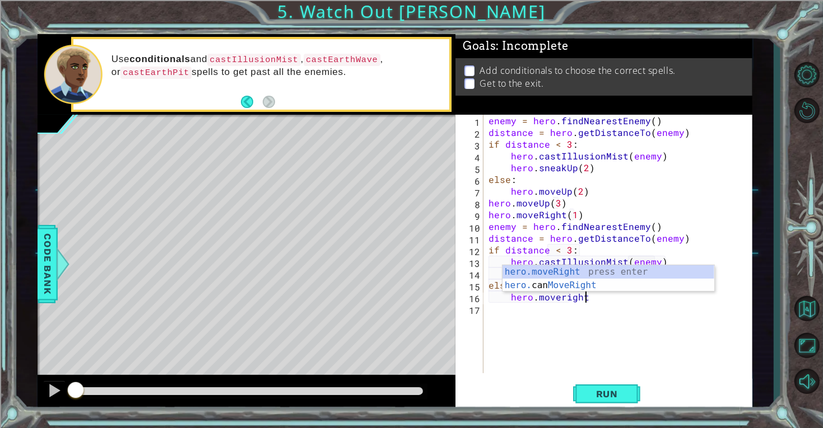
scroll to position [0, 5]
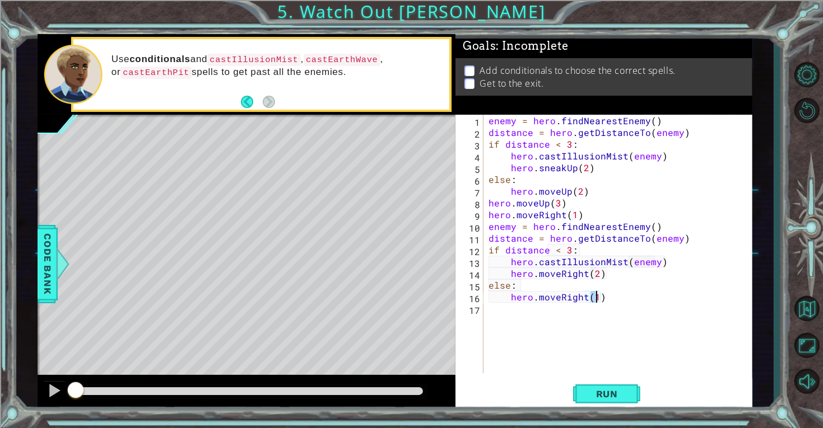
type textarea "hero.moveRight(2)"
click at [54, 395] on div at bounding box center [54, 391] width 15 height 15
click at [609, 392] on span "Run" at bounding box center [607, 394] width 44 height 11
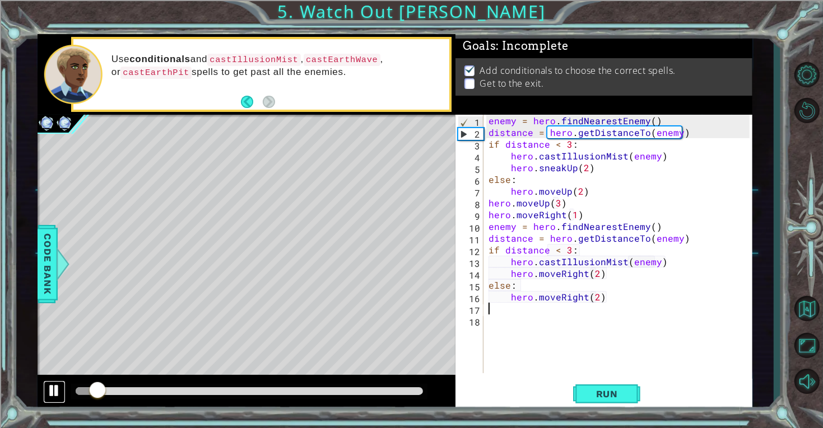
click at [51, 390] on div at bounding box center [54, 391] width 15 height 15
click at [51, 393] on div at bounding box center [54, 391] width 15 height 15
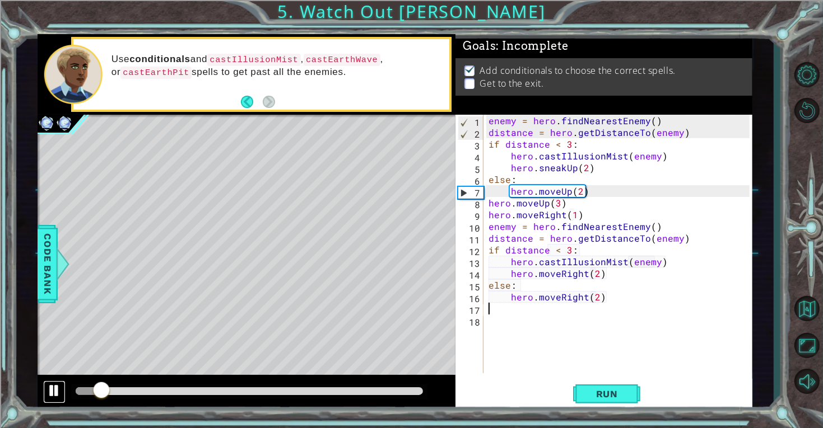
click at [48, 395] on div at bounding box center [54, 391] width 15 height 15
click at [50, 396] on div at bounding box center [54, 391] width 15 height 15
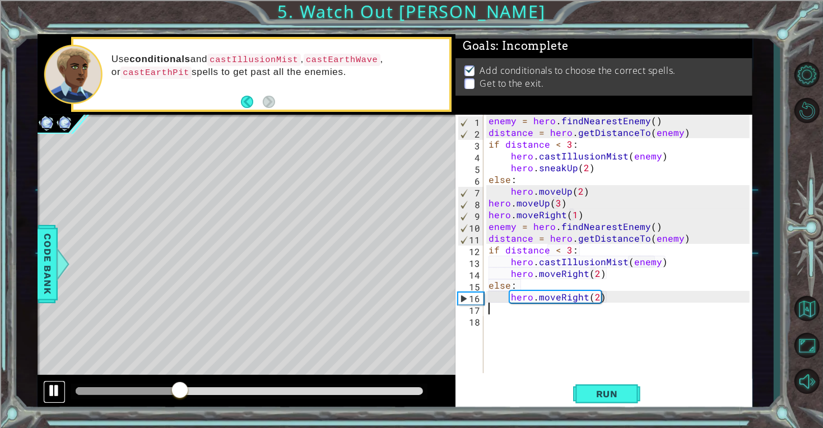
click at [49, 385] on div at bounding box center [54, 391] width 15 height 15
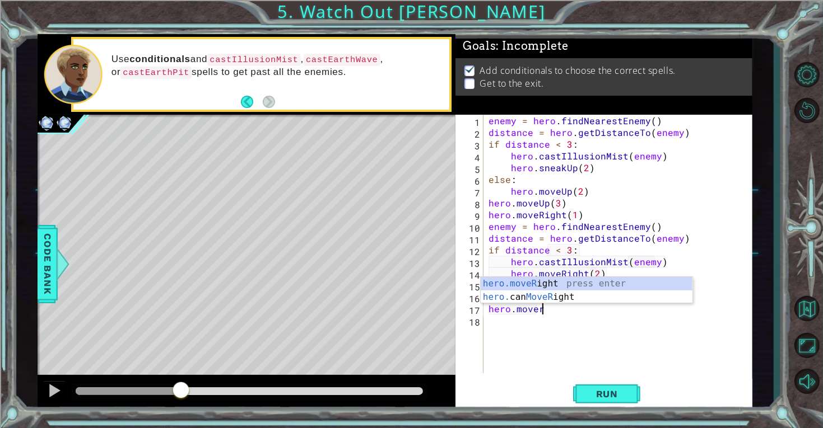
scroll to position [0, 2]
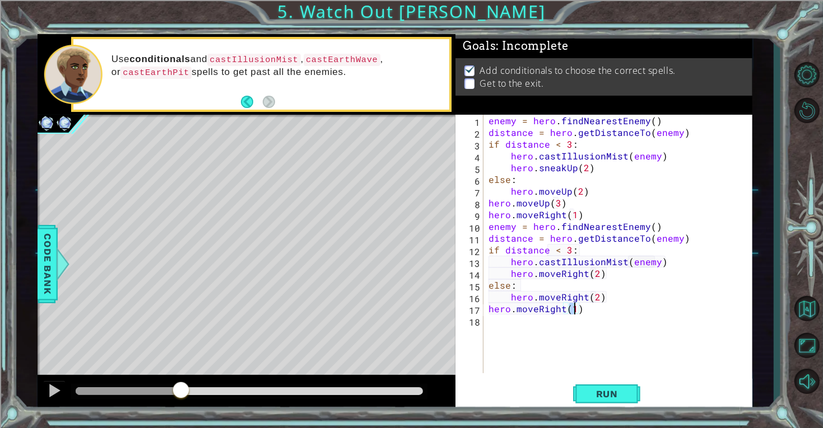
type textarea "hero.moveRight(2)"
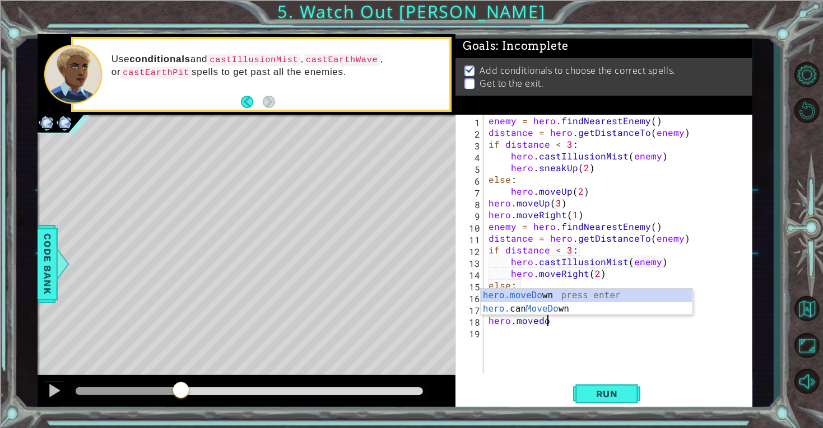
scroll to position [0, 3]
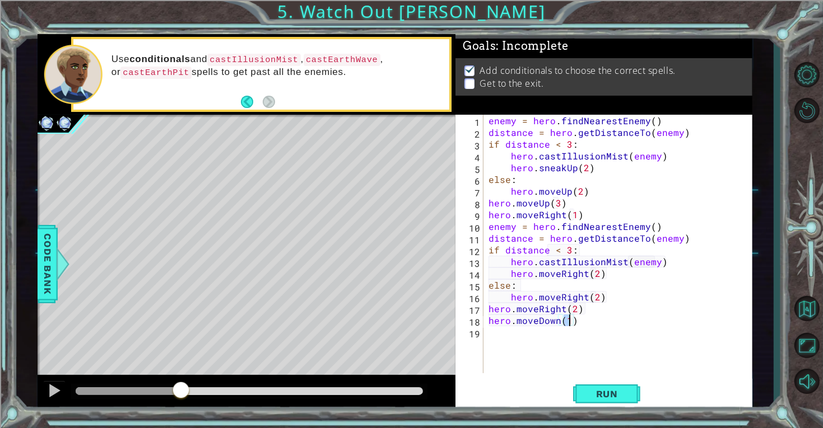
type textarea "hero.moveDown(2)"
paste textarea "distance = hero.getDistanceTo(enemy)"
type textarea "distance = hero.getDistanceTo(enemy)"
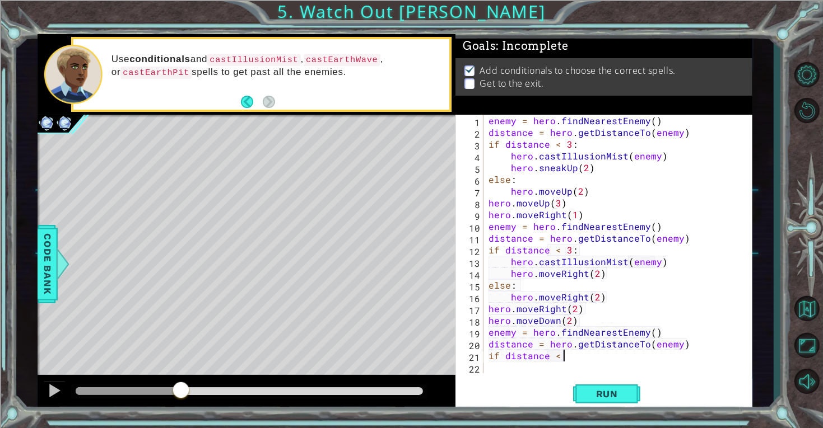
scroll to position [0, 4]
type textarea "if distance < 3:"
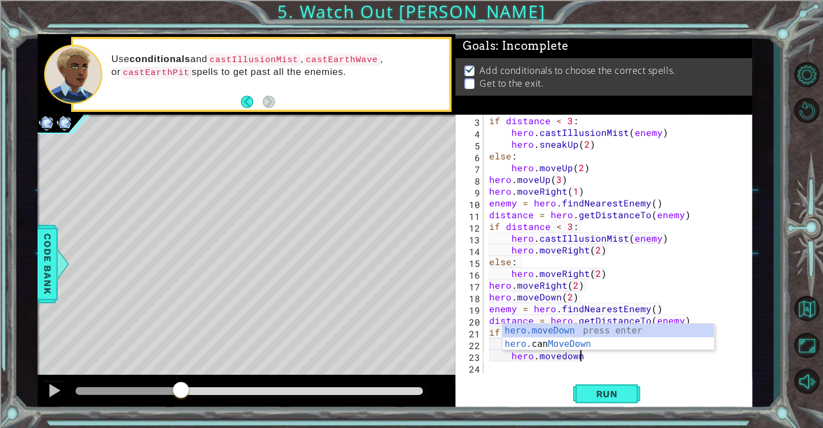
scroll to position [0, 6]
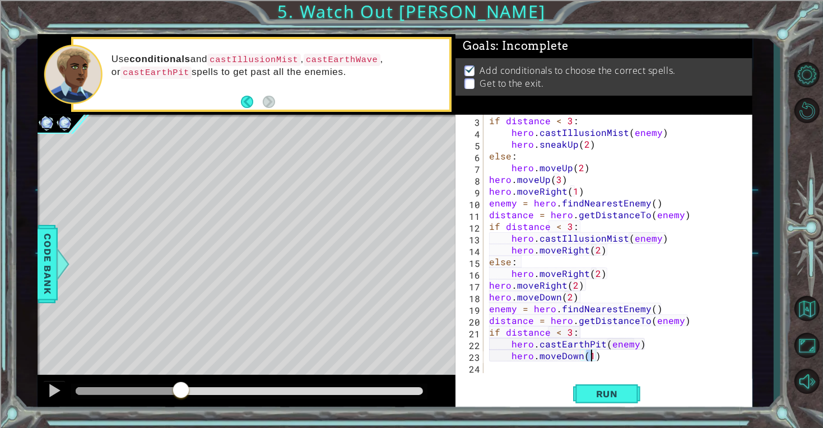
type textarea "hero.moveDown(3)"
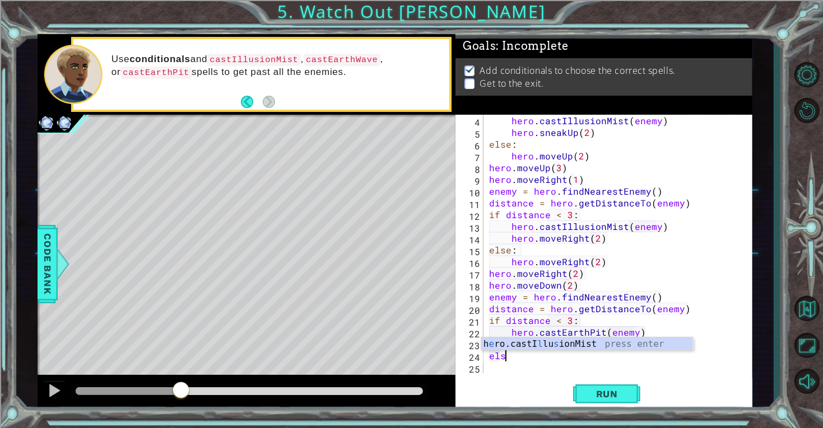
scroll to position [0, 1]
type textarea "else:"
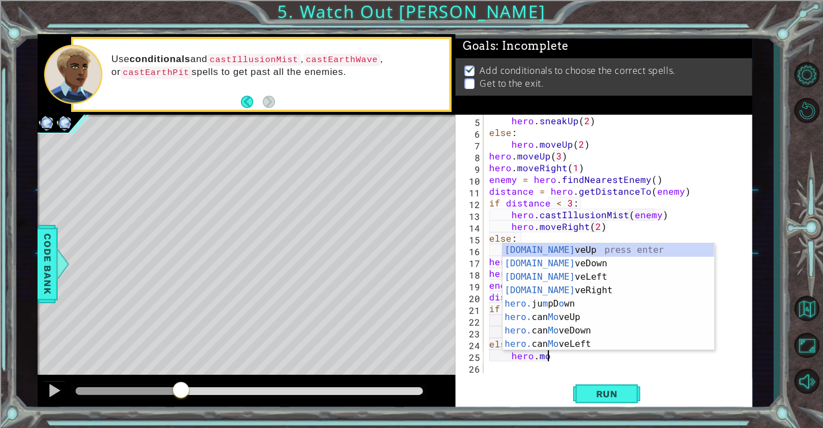
scroll to position [0, 2]
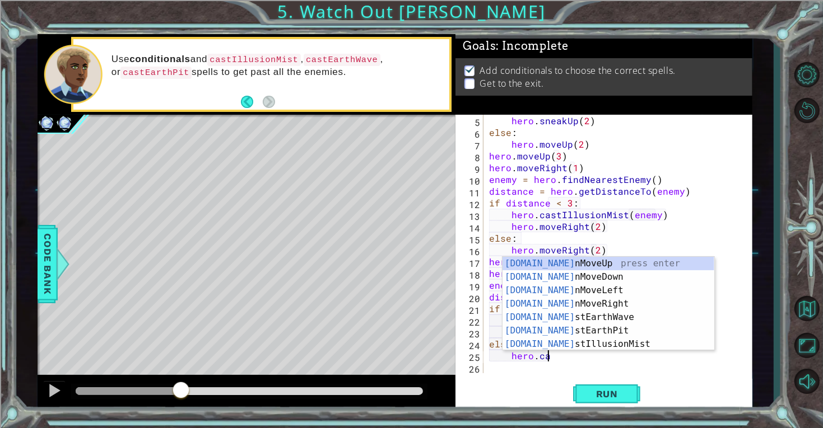
type textarea "hero.cas"
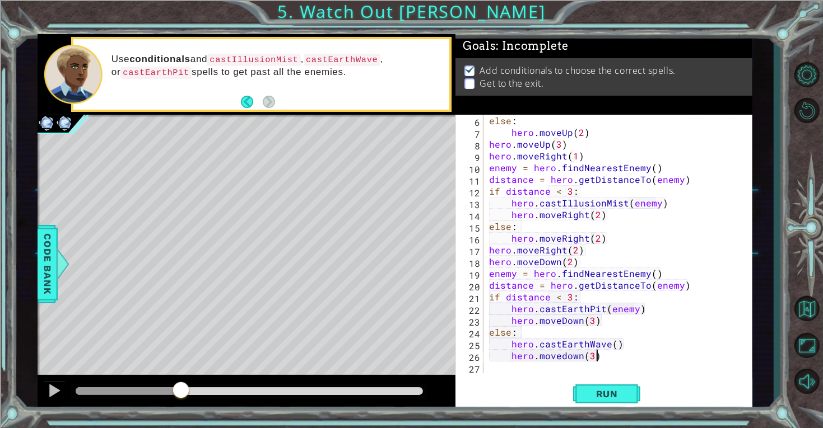
scroll to position [0, 6]
click at [615, 391] on span "Run" at bounding box center [607, 394] width 44 height 11
click at [622, 384] on button "Run" at bounding box center [606, 394] width 67 height 30
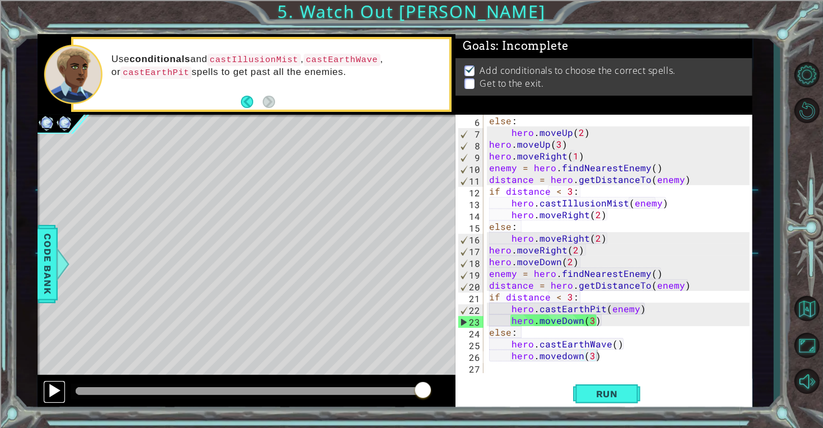
click at [59, 386] on div at bounding box center [54, 391] width 15 height 15
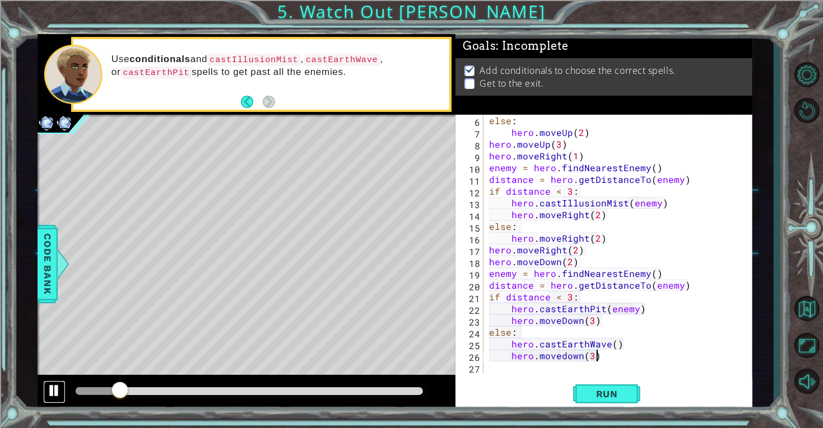
click at [59, 394] on div at bounding box center [54, 391] width 15 height 15
click at [604, 309] on div "else : hero . moveUp ( 2 ) hero . moveUp ( 3 ) hero . moveRight ( 1 ) enemy = h…" at bounding box center [621, 256] width 268 height 282
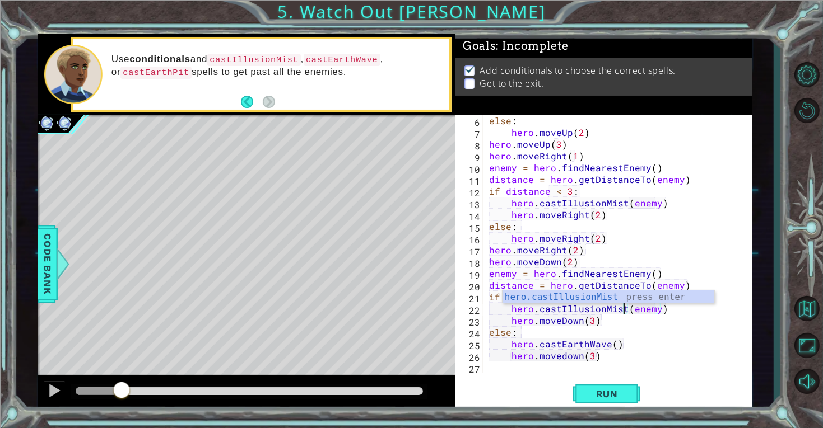
click at [609, 339] on div "else : hero . moveUp ( 2 ) hero . moveUp ( 3 ) hero . moveRight ( 1 ) enemy = h…" at bounding box center [621, 256] width 268 height 282
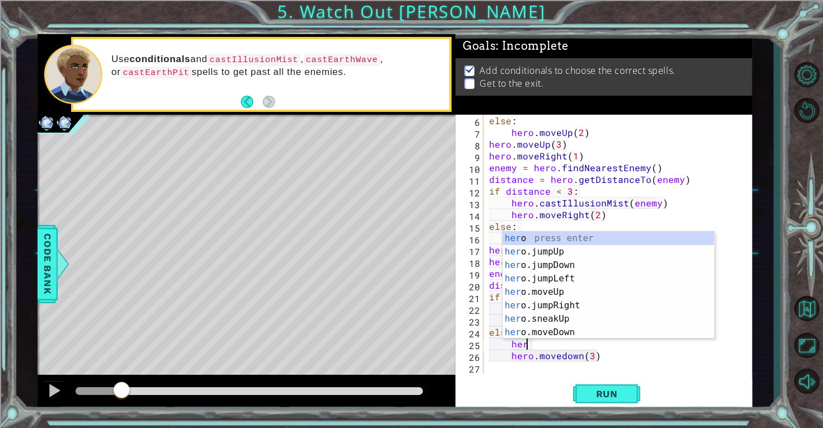
type textarea "h"
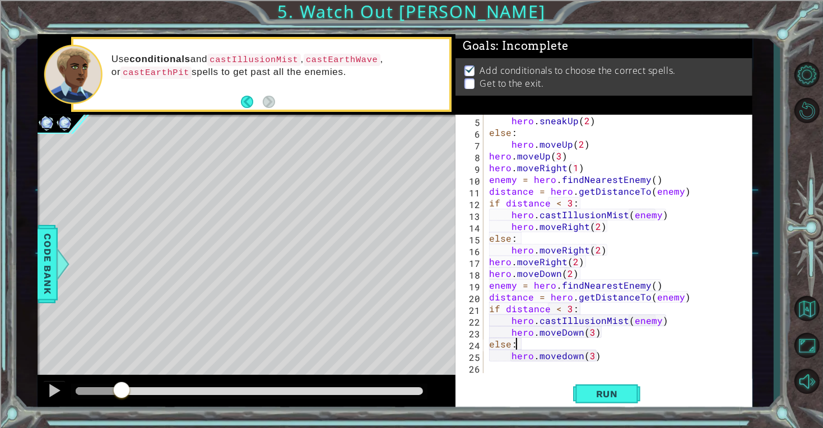
scroll to position [47, 0]
click at [617, 386] on button "Run" at bounding box center [606, 394] width 67 height 30
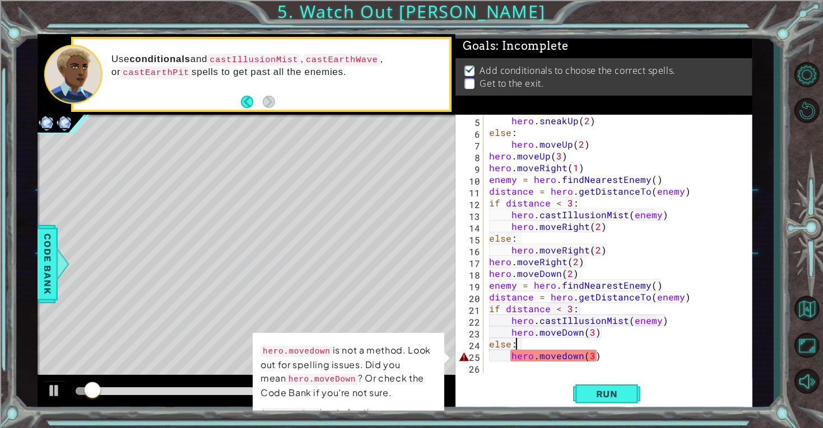
click at [565, 355] on div "hero . sneakUp ( 2 ) else : hero . moveUp ( 2 ) hero . moveUp ( 3 ) hero . move…" at bounding box center [621, 256] width 268 height 282
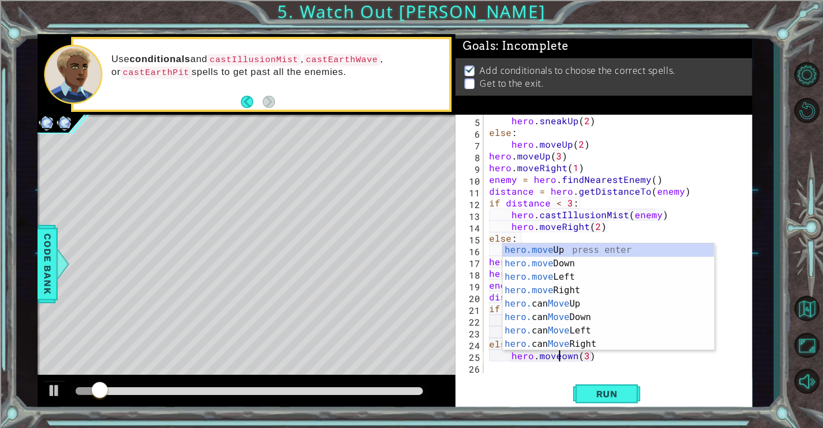
scroll to position [0, 4]
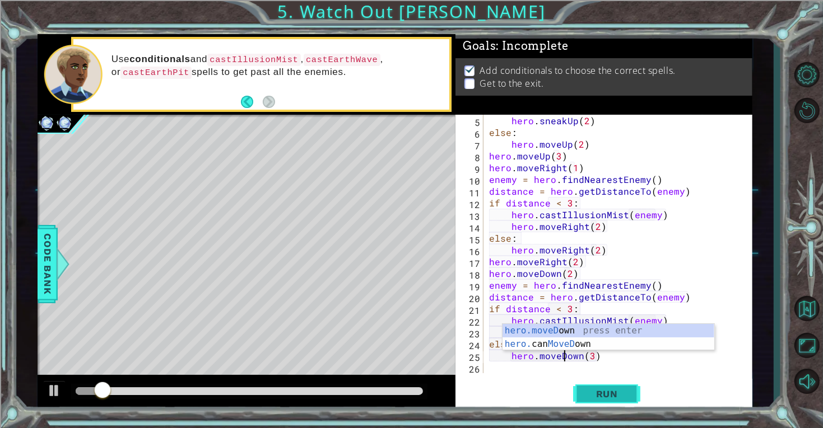
type textarea "hero.moveDown(3)"
click at [610, 394] on span "Run" at bounding box center [607, 394] width 44 height 11
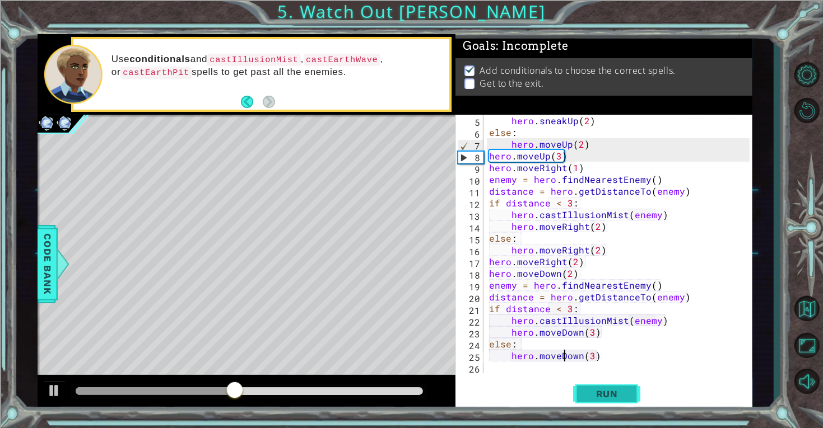
click at [623, 397] on span "Run" at bounding box center [607, 394] width 44 height 11
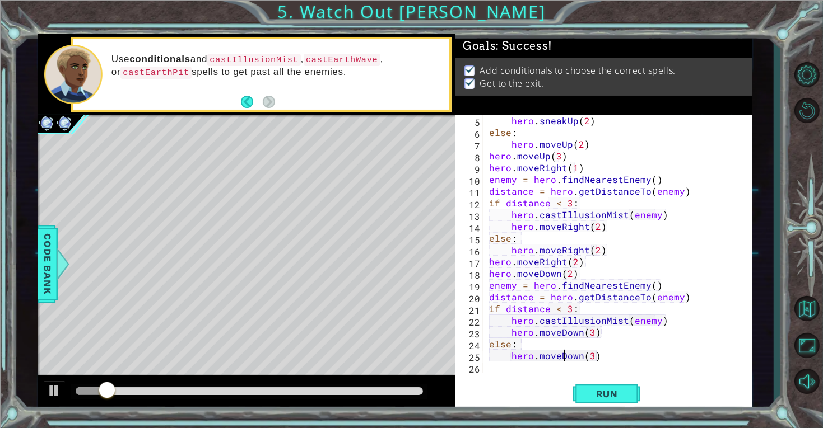
click at [420, 391] on div at bounding box center [249, 392] width 347 height 8
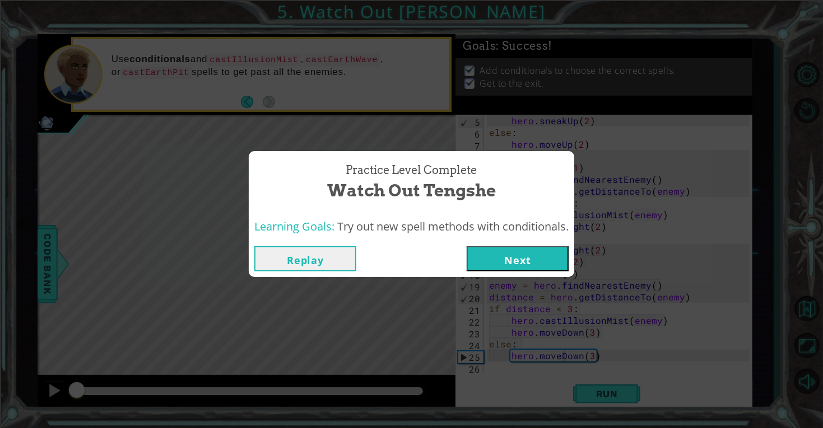
click at [535, 258] on button "Next" at bounding box center [518, 258] width 102 height 25
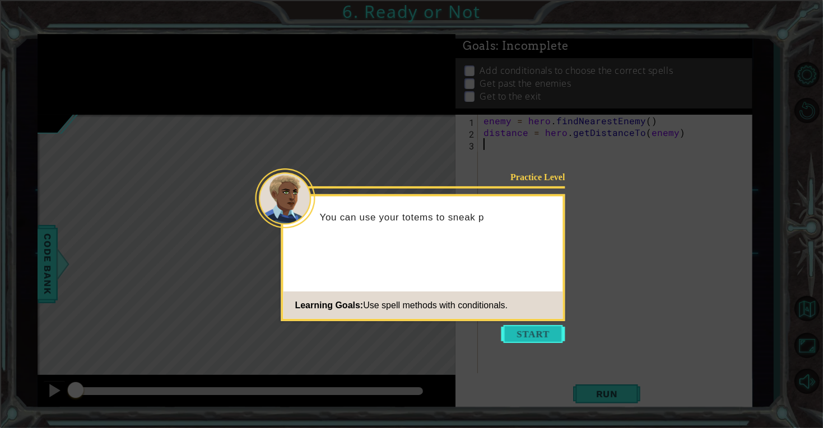
click at [533, 332] on button "Start" at bounding box center [533, 334] width 64 height 18
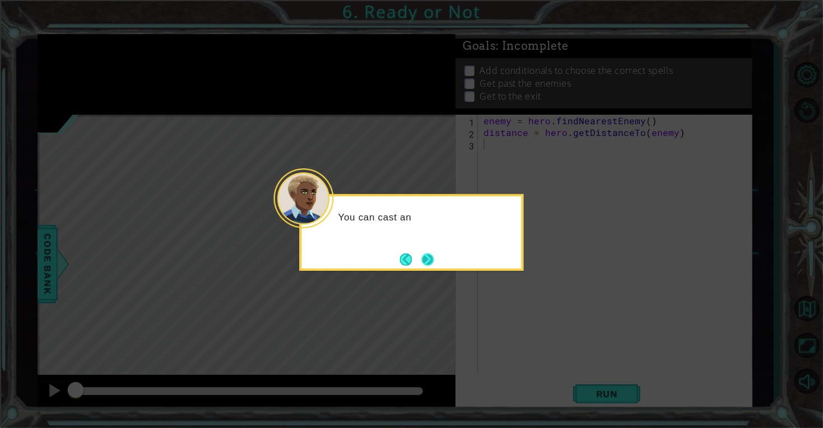
click at [431, 257] on button "Next" at bounding box center [427, 259] width 12 height 12
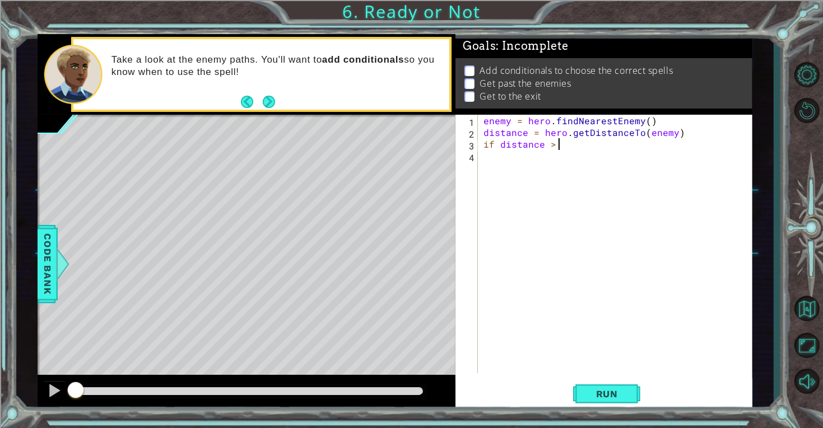
scroll to position [0, 4]
type textarea "if distance > 3:"
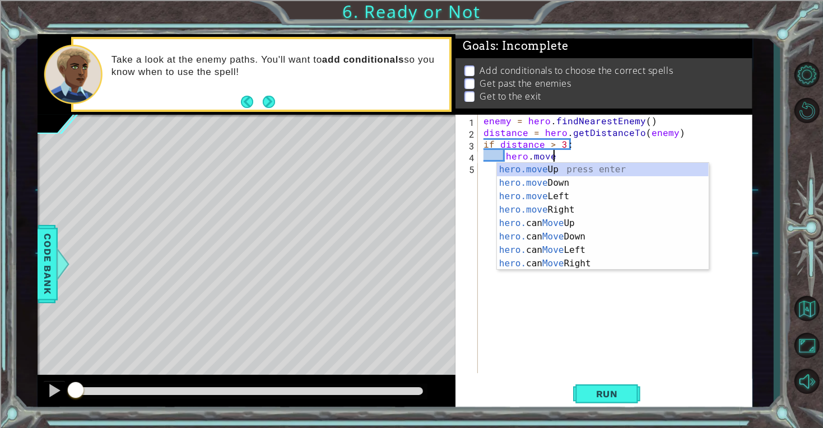
scroll to position [0, 3]
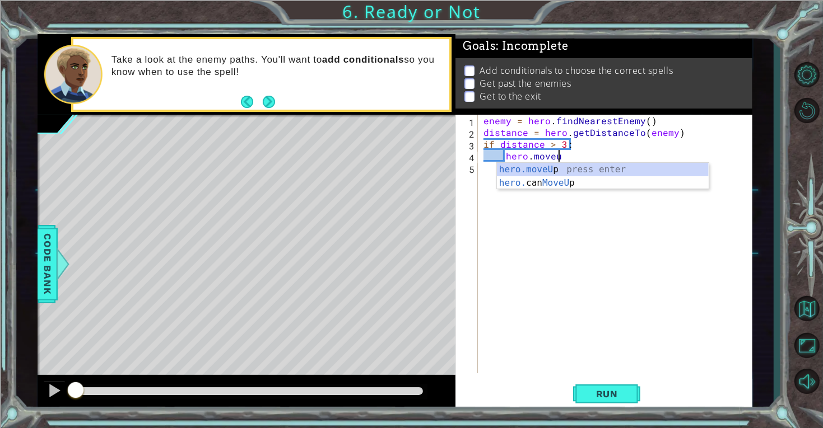
type textarea "hero.moveUp(1)"
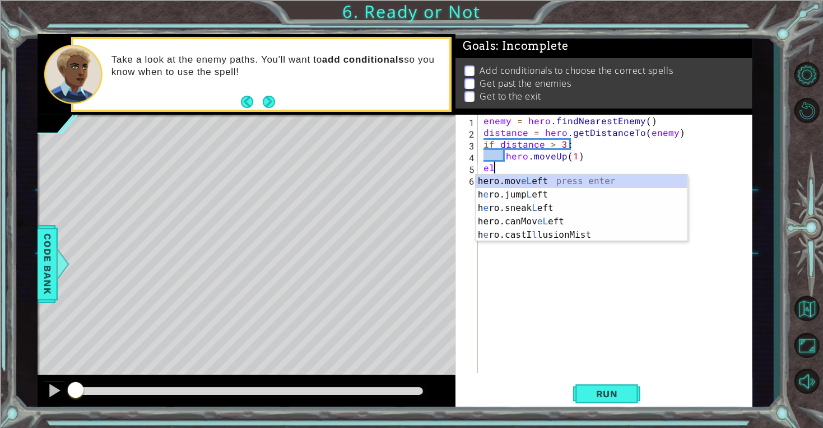
scroll to position [0, 1]
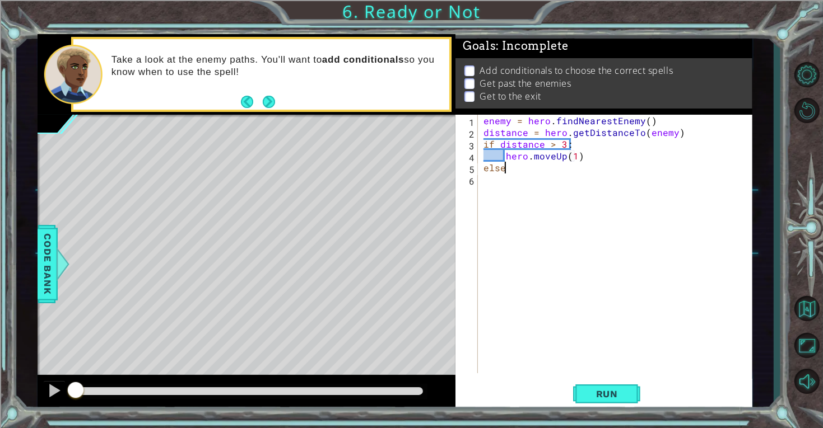
type textarea "else:"
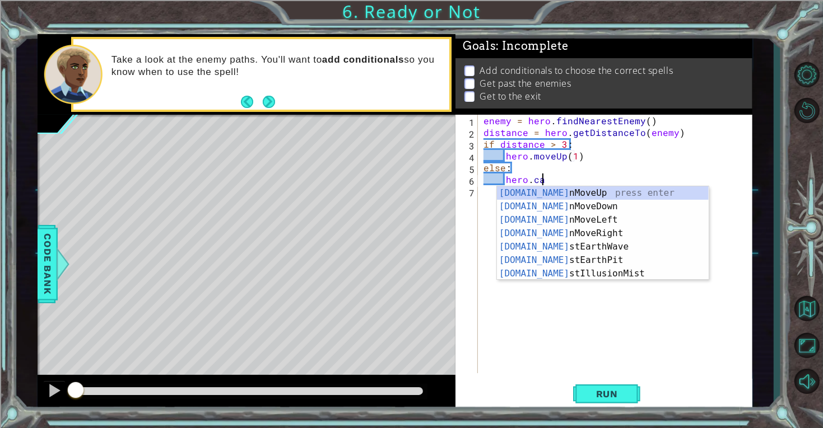
scroll to position [0, 3]
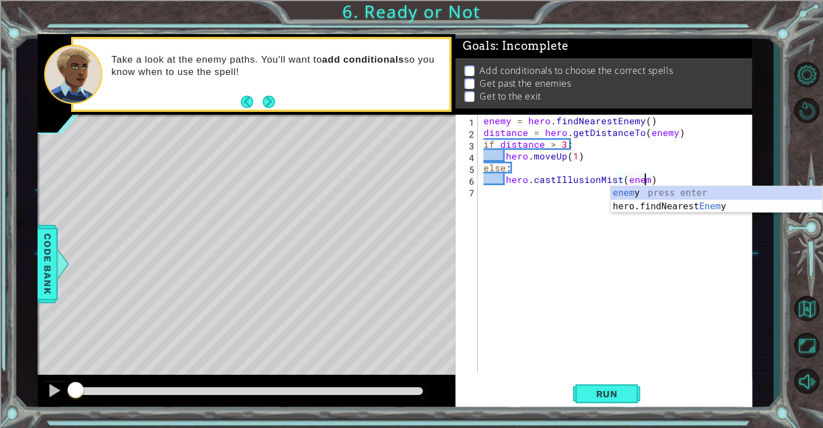
type textarea "hero.castIllusionMist(enemy)"
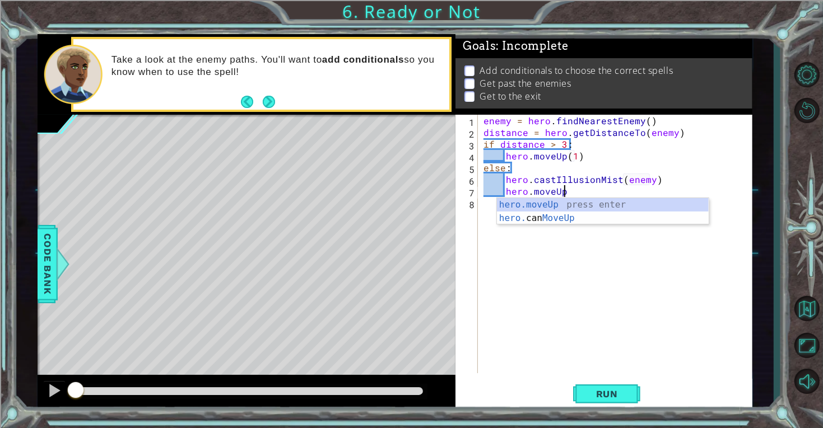
scroll to position [0, 4]
type textarea "hero.moveUp(1)"
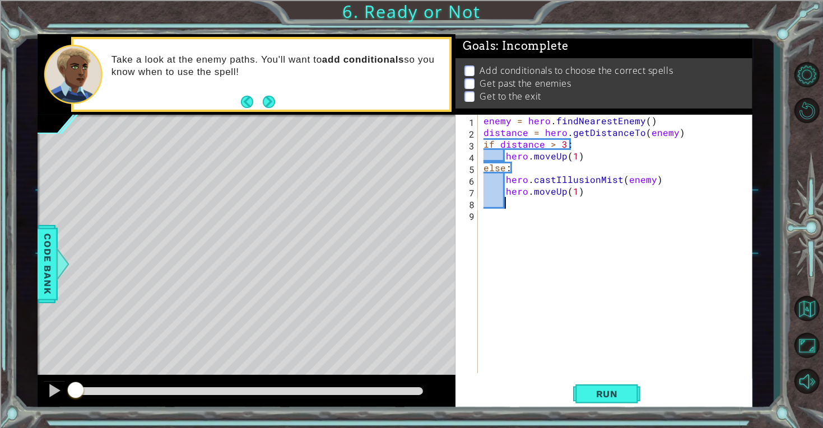
scroll to position [0, 0]
click at [574, 189] on div "enemy = hero . findNearestEnemy ( ) distance = hero . getDistanceTo ( enemy ) i…" at bounding box center [618, 256] width 274 height 282
click at [571, 155] on div "enemy = hero . findNearestEnemy ( ) distance = hero . getDistanceTo ( enemy ) i…" at bounding box center [618, 256] width 274 height 282
type textarea "hero.moveUp(2)"
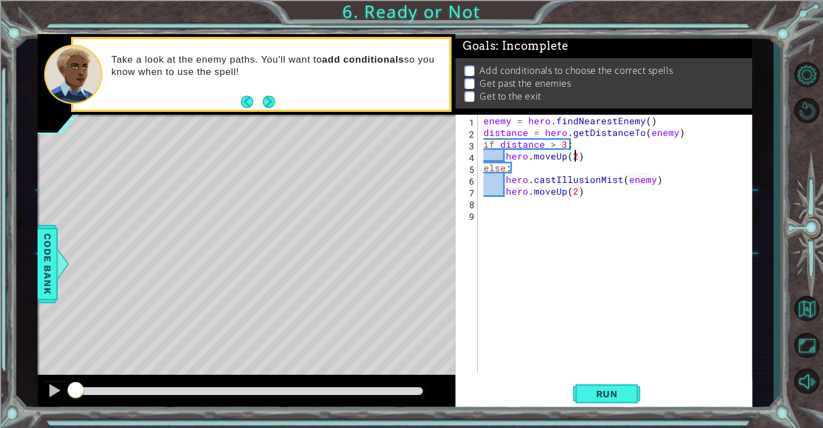
click at [511, 218] on div "enemy = hero . findNearestEnemy ( ) distance = hero . getDistanceTo ( enemy ) i…" at bounding box center [618, 256] width 274 height 282
click at [516, 211] on div "enemy = hero . findNearestEnemy ( ) distance = hero . getDistanceTo ( enemy ) i…" at bounding box center [618, 256] width 274 height 282
click at [511, 207] on div "enemy = hero . findNearestEnemy ( ) distance = hero . getDistanceTo ( enemy ) i…" at bounding box center [618, 256] width 274 height 282
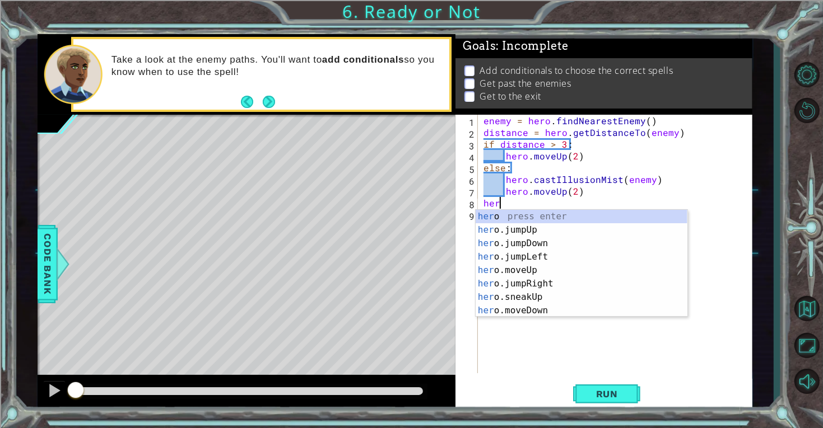
scroll to position [0, 1]
type textarea "hero"
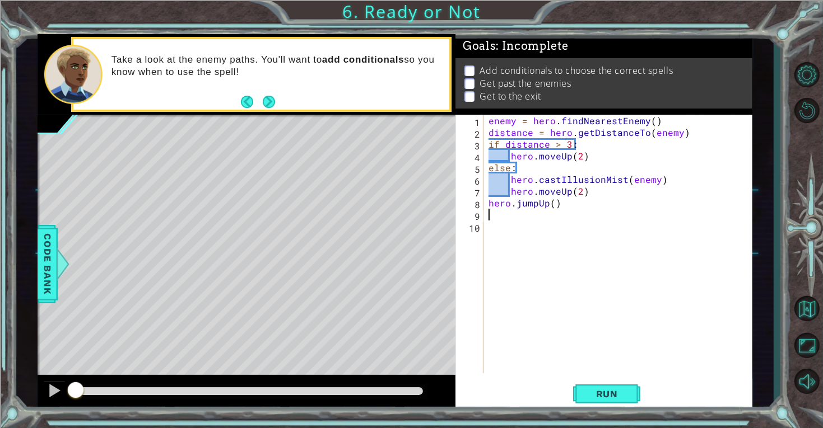
scroll to position [0, 0]
click at [600, 389] on span "Run" at bounding box center [607, 394] width 44 height 11
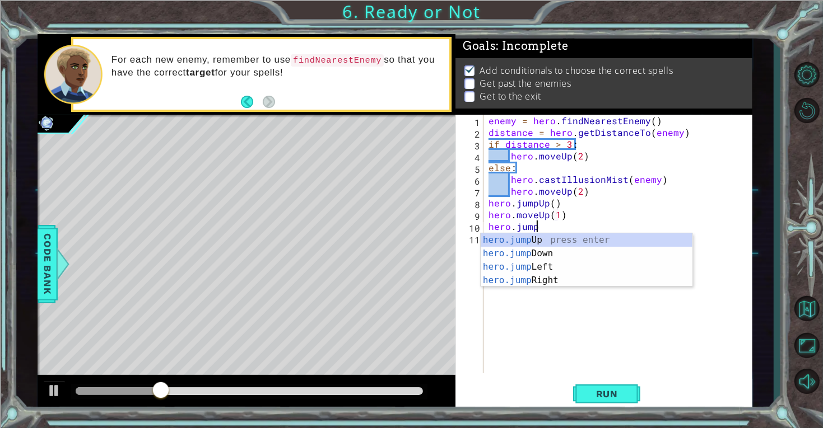
scroll to position [0, 2]
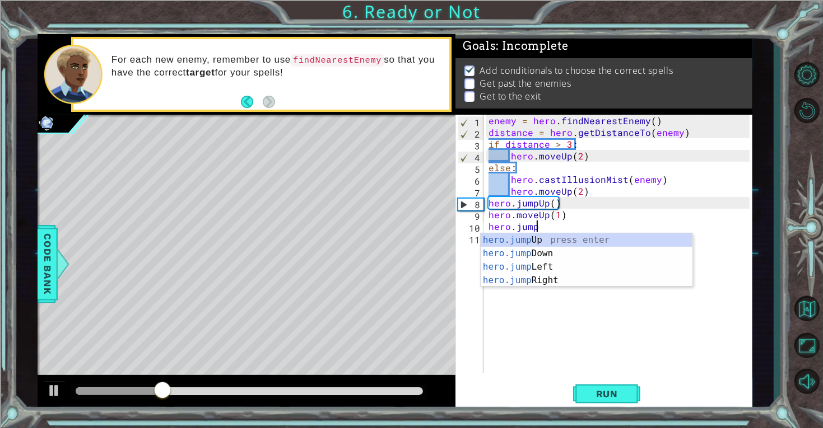
type textarea "hero.jumpr"
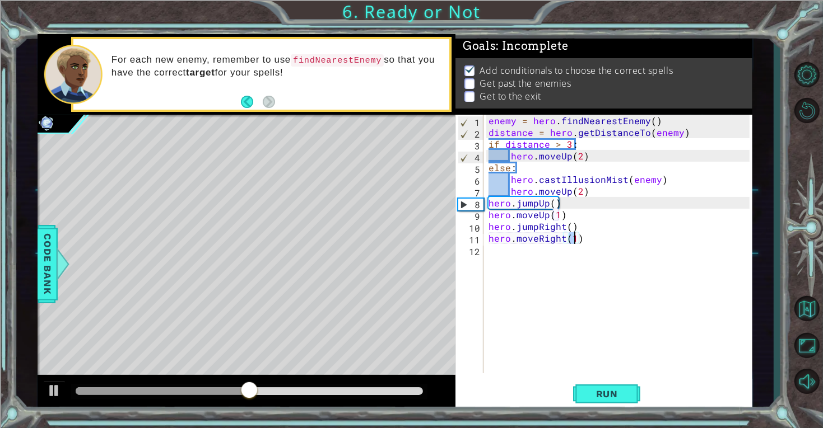
type textarea "hero.moveRight(3)"
paste textarea "distance = hero.getDistanceTo(enemy"
type textarea "distance = hero.getDistanceTo(enemy)"
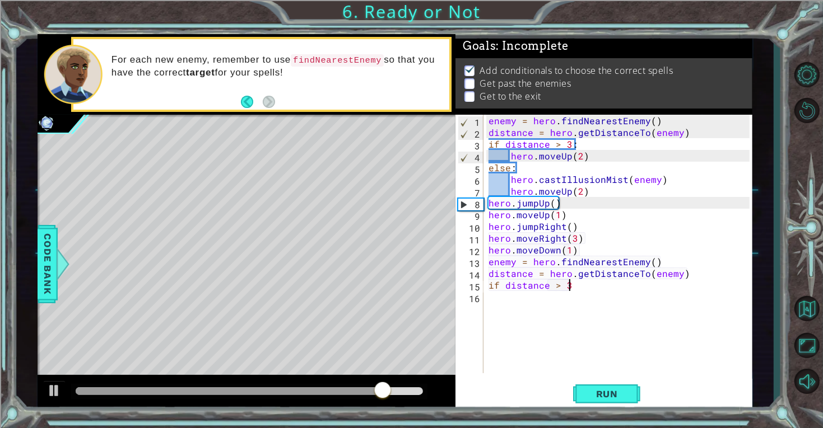
scroll to position [0, 4]
type textarea "if distance > 3:"
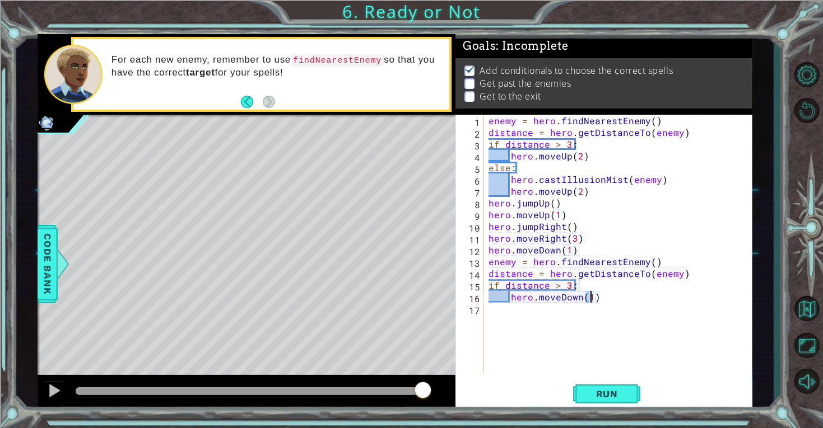
type textarea "hero.moveDown(2)"
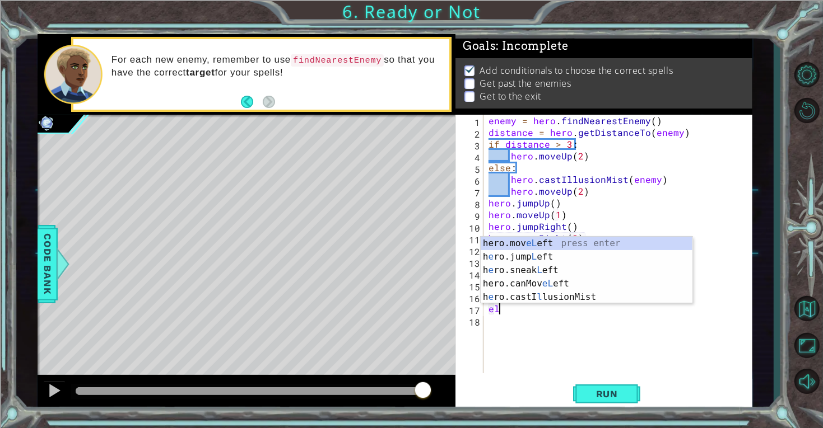
scroll to position [0, 1]
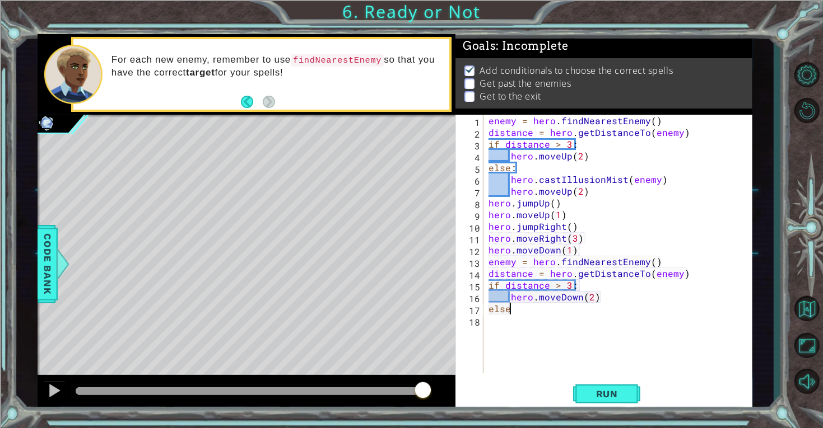
type textarea "else:"
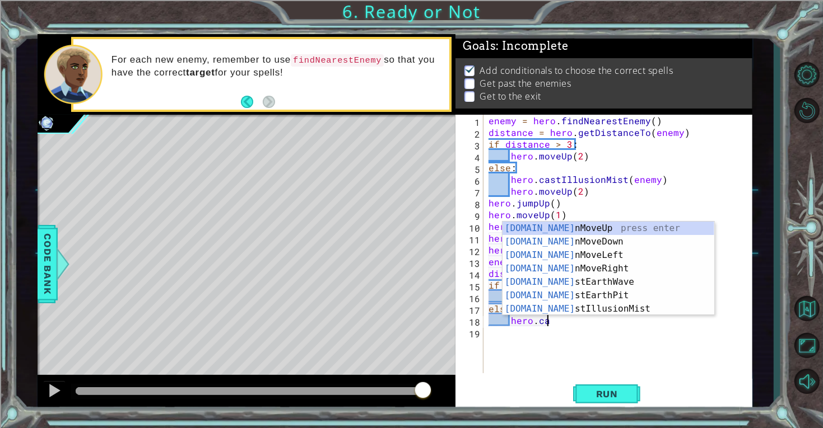
scroll to position [0, 3]
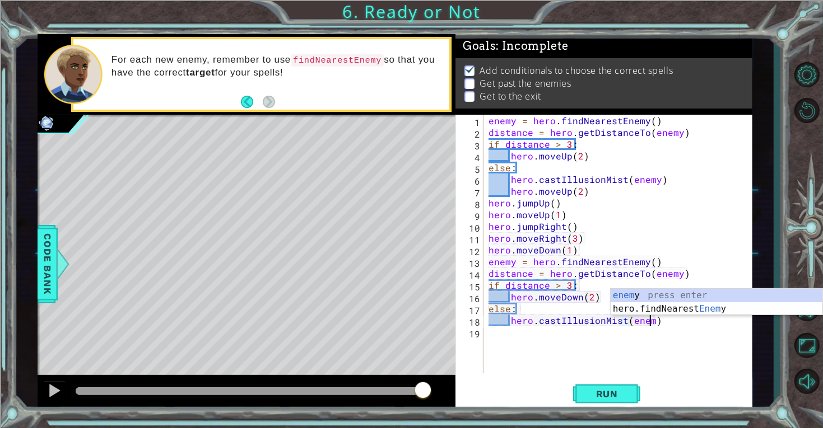
type textarea "hero.castIllusionMist(enemy)"
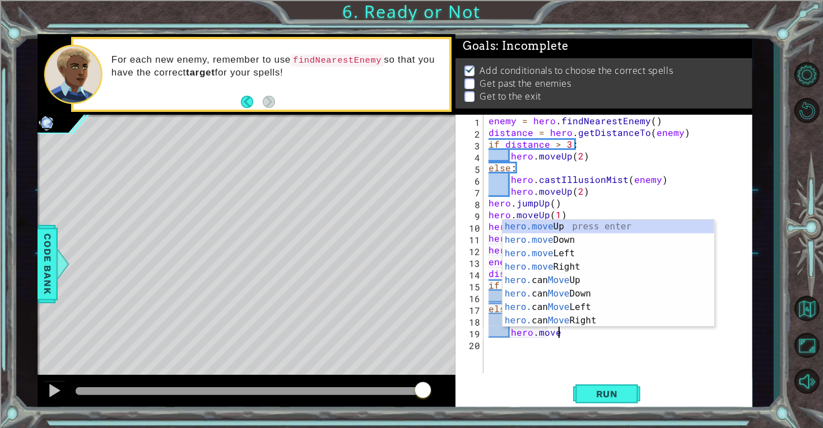
scroll to position [0, 4]
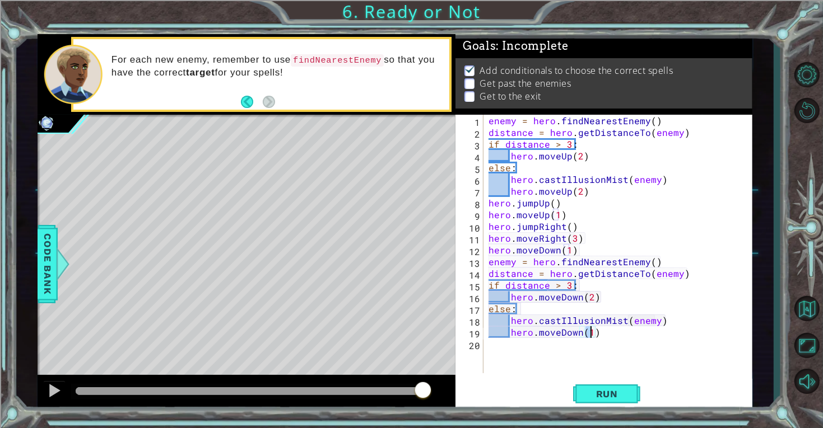
type textarea "hero.moveDown(2)"
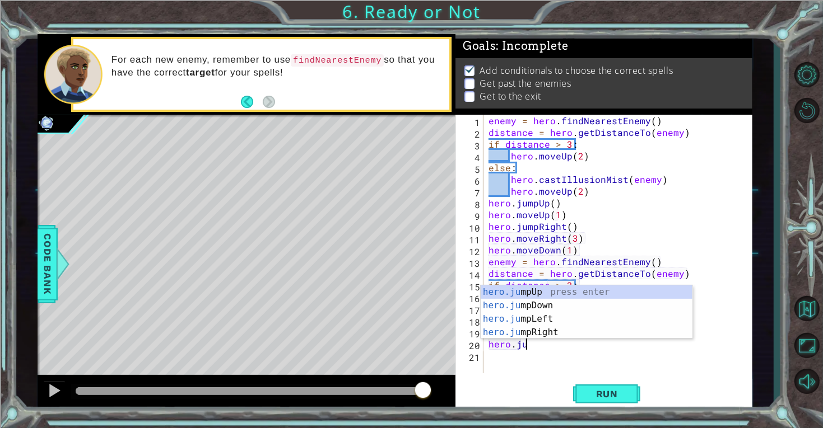
scroll to position [0, 2]
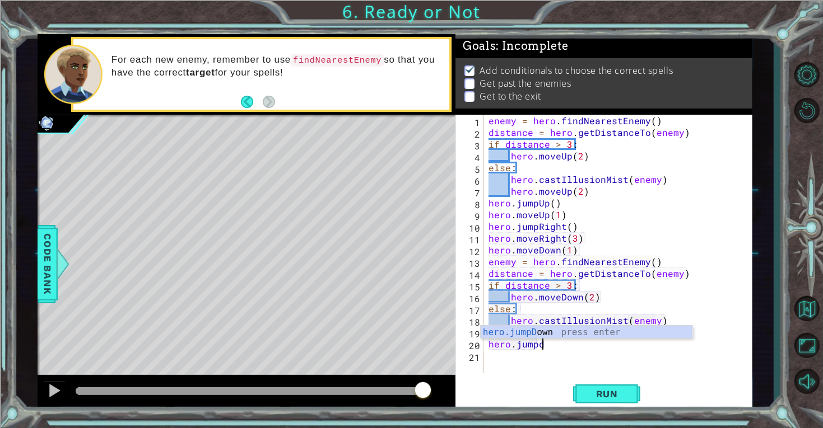
type textarea "hero.jumpdow"
click at [630, 397] on button "Run" at bounding box center [606, 394] width 67 height 30
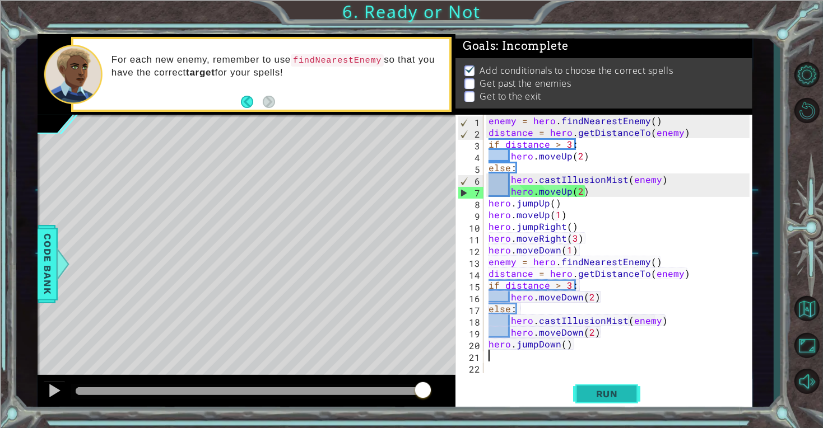
click at [616, 393] on span "Run" at bounding box center [607, 394] width 44 height 11
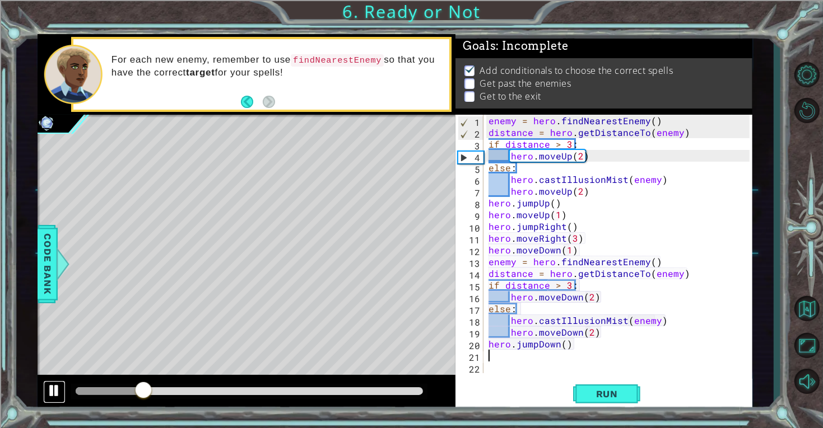
click at [53, 402] on button at bounding box center [54, 392] width 22 height 23
click at [570, 189] on div "enemy = hero . findNearestEnemy ( ) distance = hero . getDistanceTo ( enemy ) i…" at bounding box center [620, 256] width 269 height 282
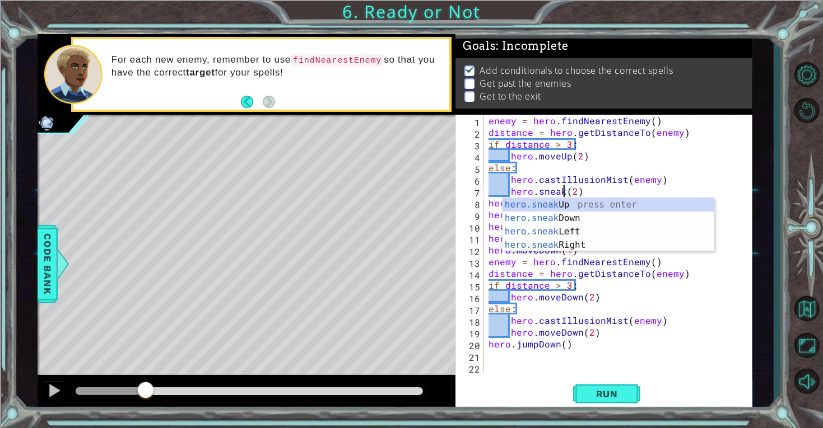
scroll to position [0, 4]
click at [594, 240] on div "enemy = hero . findNearestEnemy ( ) distance = hero . getDistanceTo ( enemy ) i…" at bounding box center [620, 256] width 269 height 282
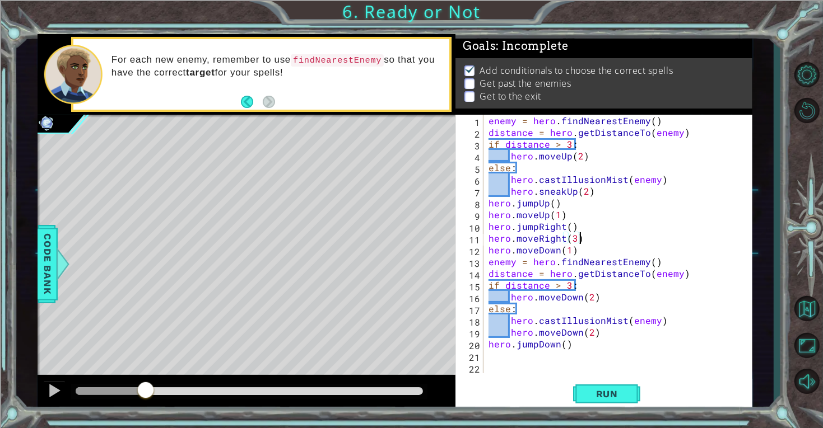
click at [558, 155] on div "enemy = hero . findNearestEnemy ( ) distance = hero . getDistanceTo ( enemy ) i…" at bounding box center [620, 256] width 269 height 282
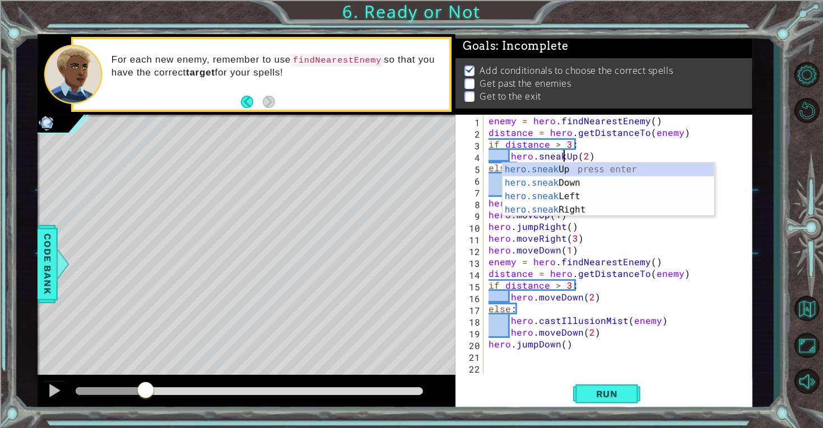
click at [562, 330] on div "enemy = hero . findNearestEnemy ( ) distance = hero . getDistanceTo ( enemy ) i…" at bounding box center [620, 256] width 269 height 282
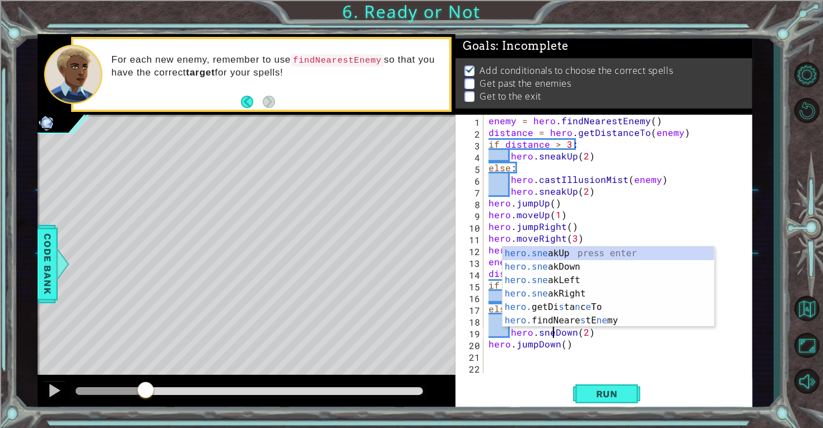
type textarea "hero.sneakDown(2)"
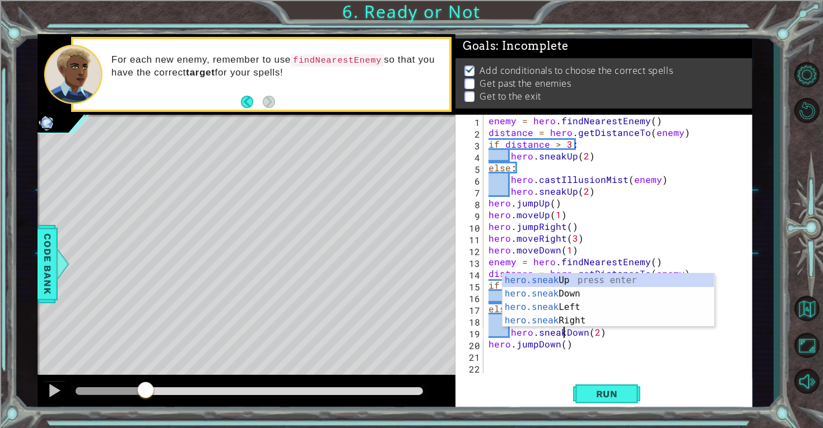
click at [580, 352] on div "enemy = hero . findNearestEnemy ( ) distance = hero . getDistanceTo ( enemy ) i…" at bounding box center [620, 256] width 269 height 282
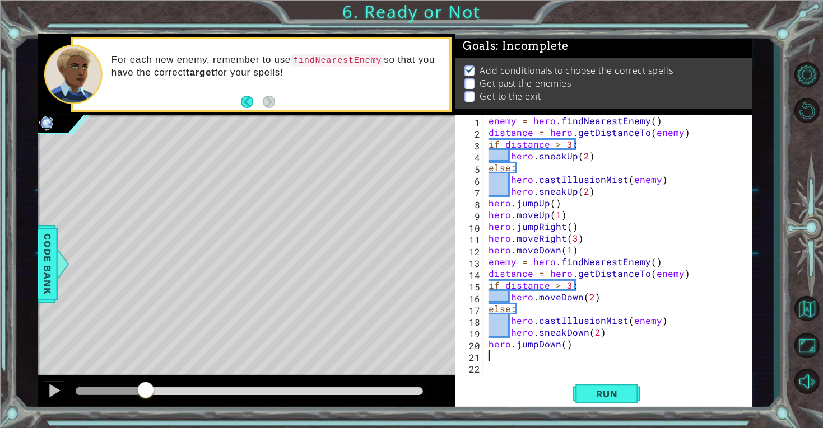
scroll to position [0, 0]
click at [561, 298] on div "enemy = hero . findNearestEnemy ( ) distance = hero . getDistanceTo ( enemy ) i…" at bounding box center [620, 256] width 269 height 282
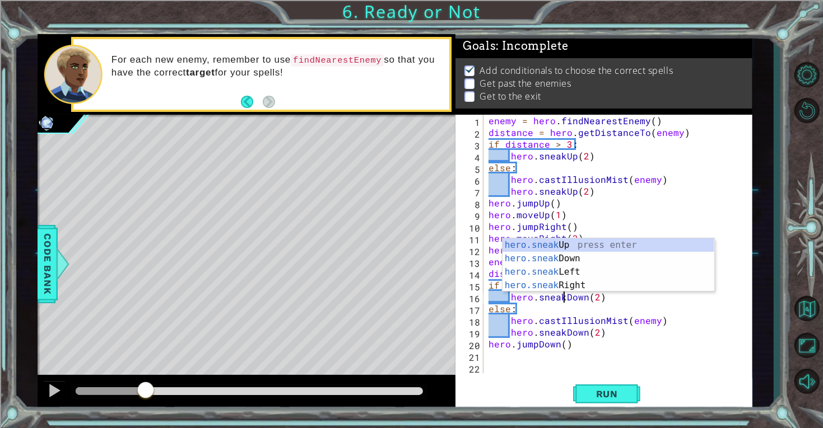
scroll to position [0, 4]
type textarea "hero.sneakDown(2)"
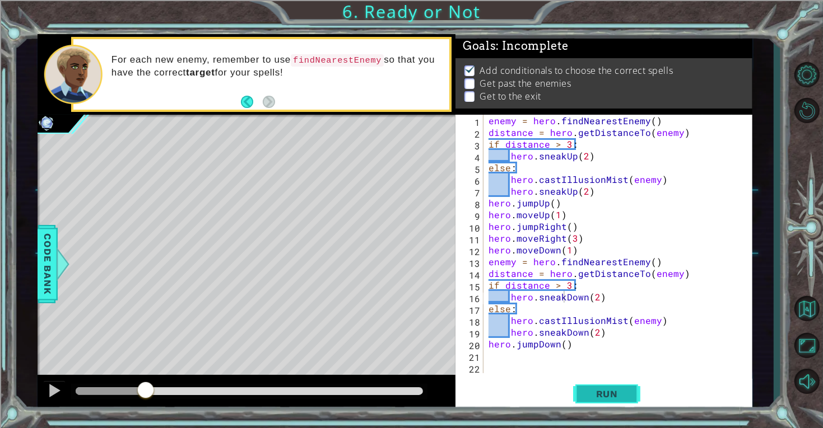
click at [608, 390] on span "Run" at bounding box center [607, 394] width 44 height 11
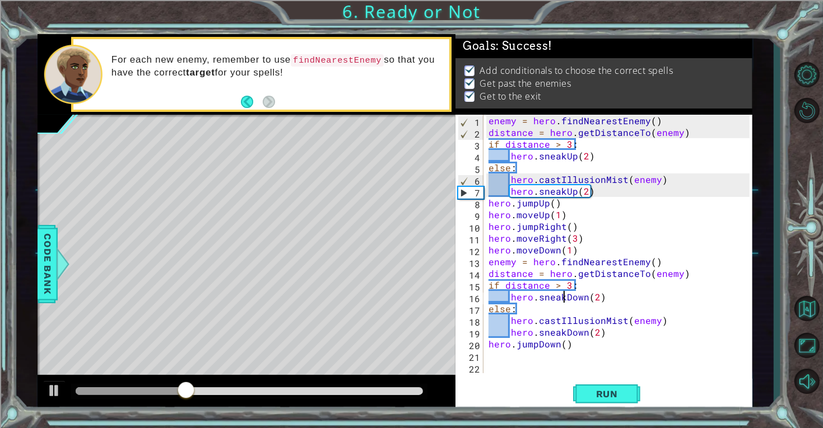
click at [422, 394] on div at bounding box center [249, 392] width 356 height 16
click at [420, 390] on div at bounding box center [249, 392] width 347 height 8
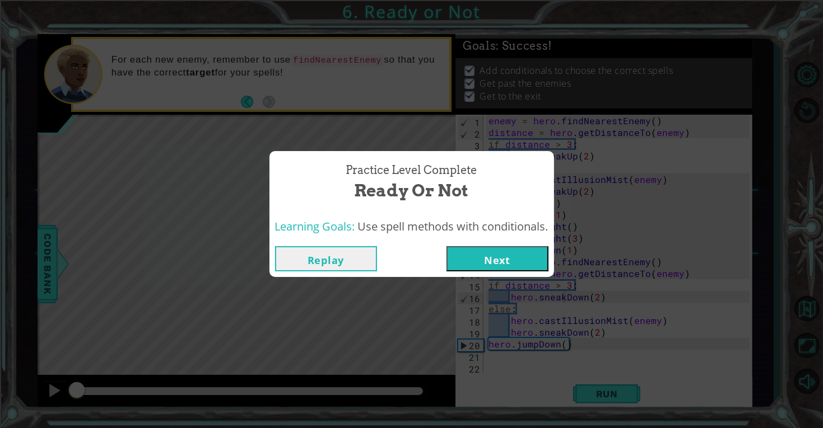
click at [474, 253] on button "Next" at bounding box center [497, 258] width 102 height 25
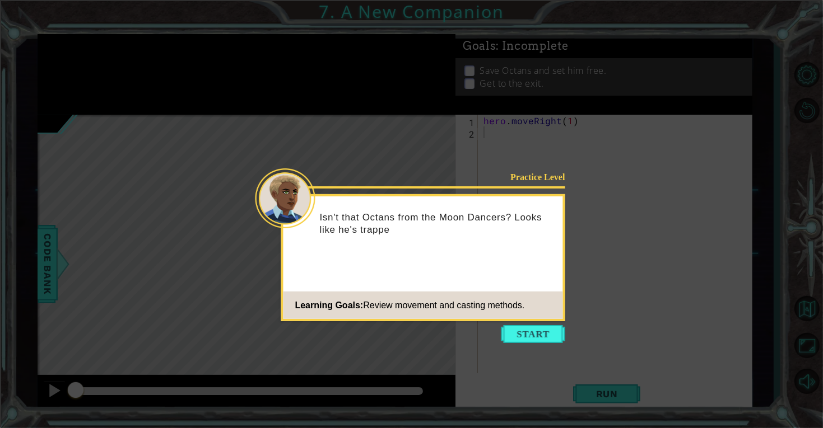
click at [531, 348] on icon at bounding box center [411, 214] width 823 height 428
click at [512, 336] on button "Start" at bounding box center [533, 334] width 64 height 18
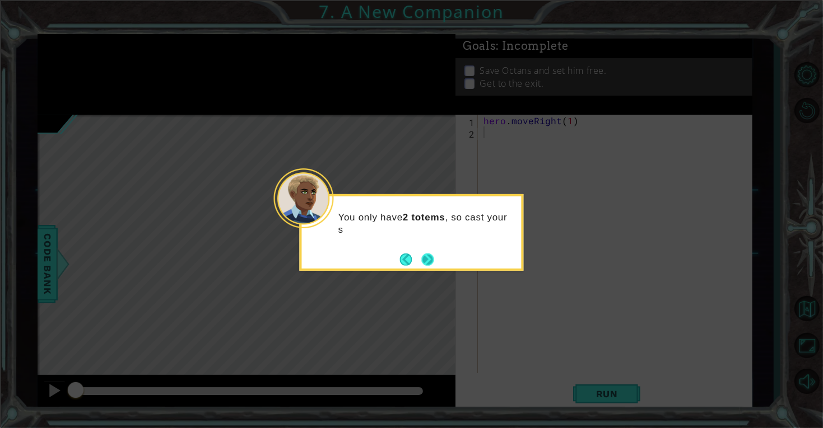
click at [434, 261] on button "Next" at bounding box center [428, 260] width 14 height 14
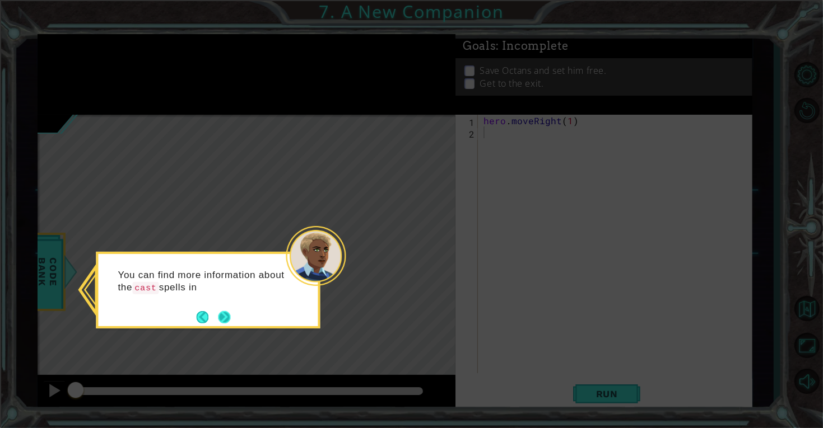
click at [221, 319] on button "Next" at bounding box center [224, 317] width 13 height 13
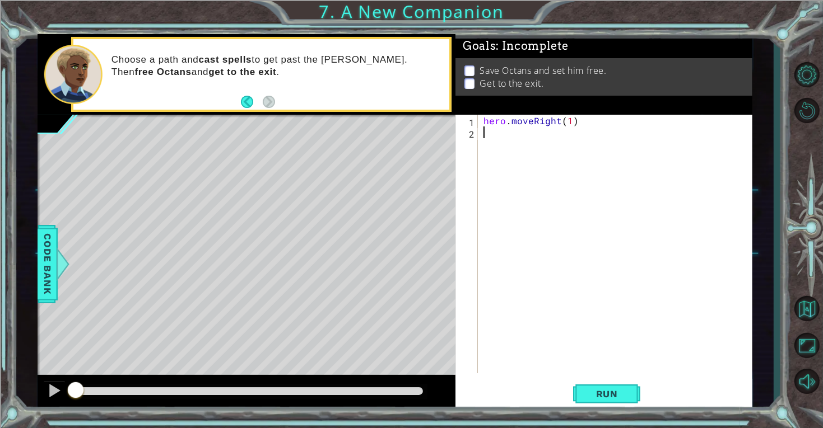
paste textarea "distance = hero.getDistanceTo(enemy)"
type textarea "distance = hero.getDistanceTo(enemy)"
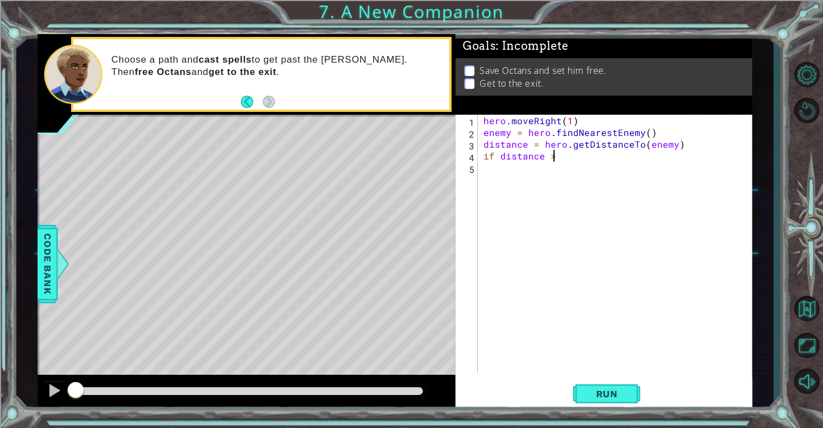
scroll to position [0, 4]
type textarea "if distance > 2"
